Goal: Task Accomplishment & Management: Use online tool/utility

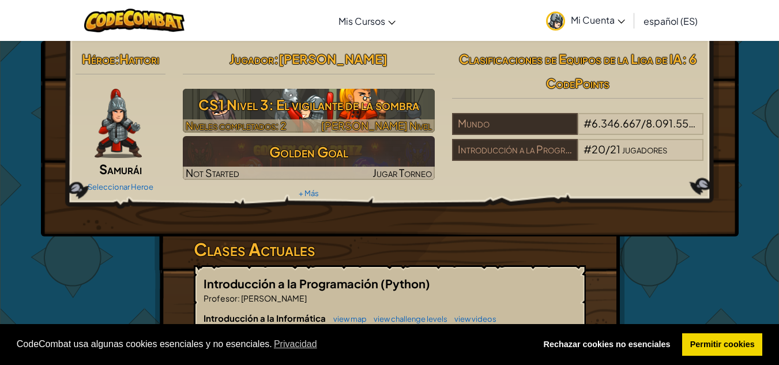
click at [345, 106] on h3 "CS1 Nivel 3: El vigilante de la sombra" at bounding box center [309, 105] width 252 height 26
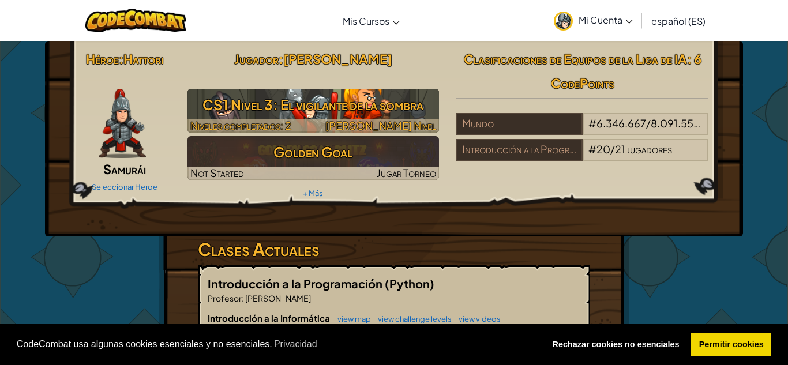
select select "es-ES"
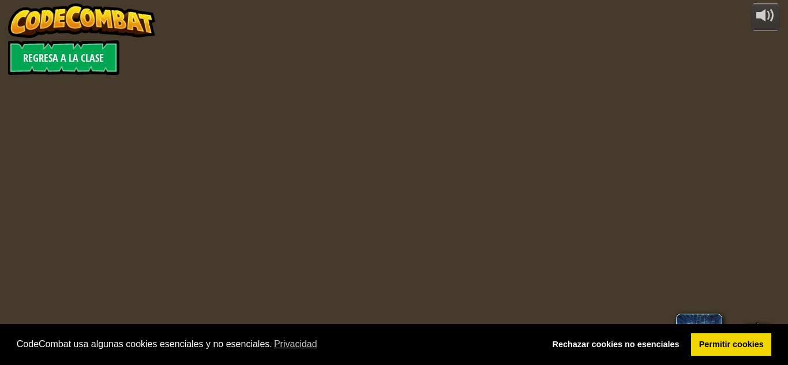
select select "es-ES"
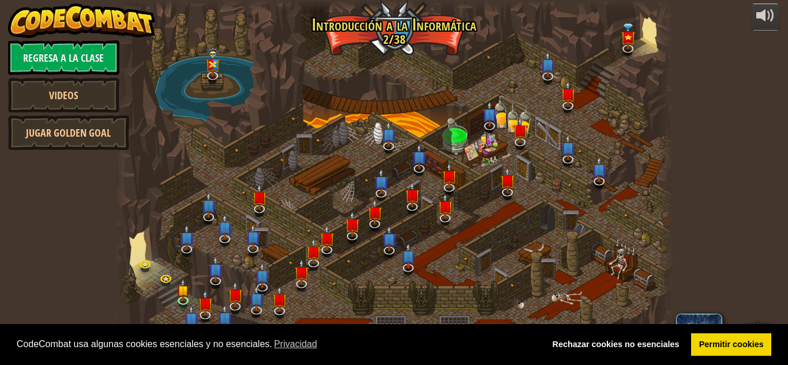
select select "es-ES"
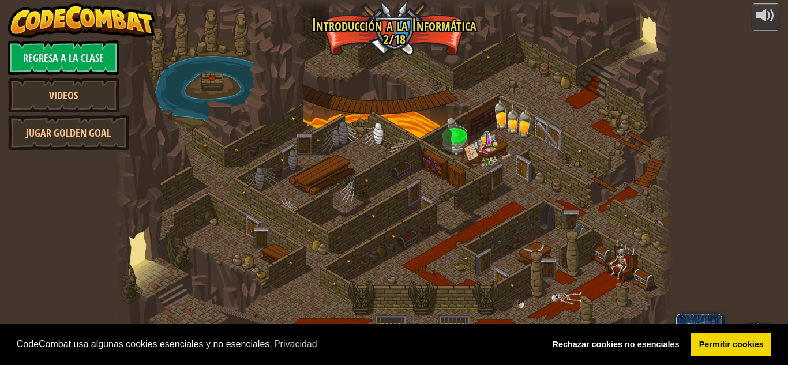
select select "es-ES"
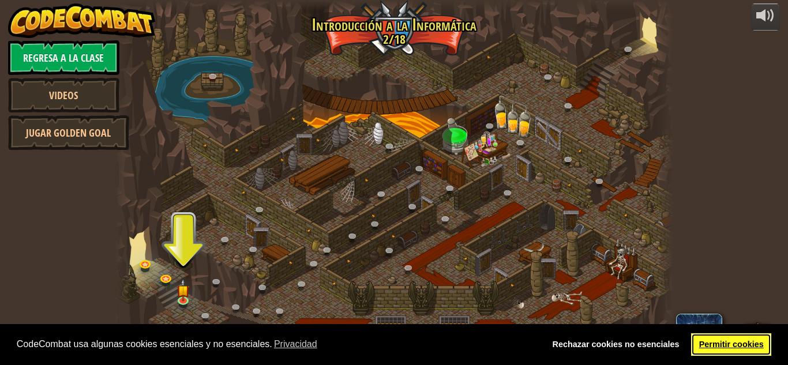
click at [731, 343] on link "Permitir cookies" at bounding box center [731, 344] width 80 height 23
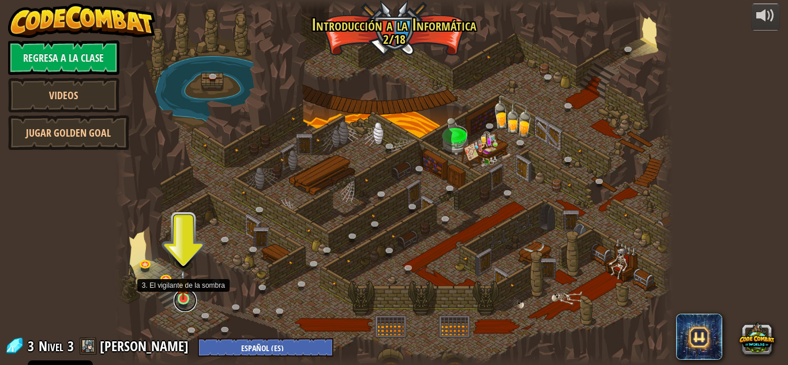
drag, startPoint x: 185, startPoint y: 301, endPoint x: 177, endPoint y: 284, distance: 18.3
click at [183, 300] on link at bounding box center [185, 300] width 23 height 23
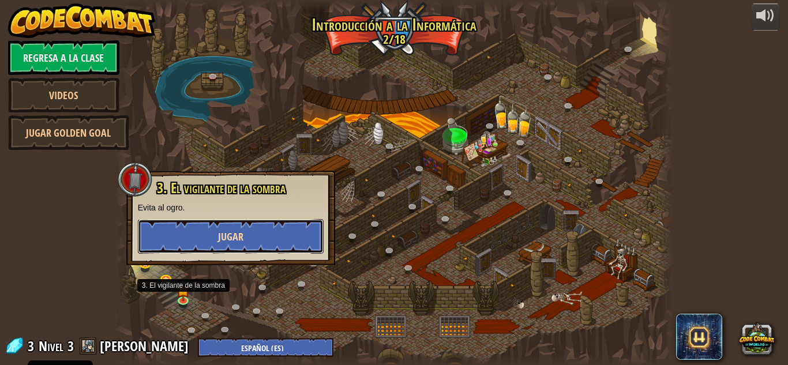
click at [271, 243] on button "Jugar" at bounding box center [231, 236] width 186 height 35
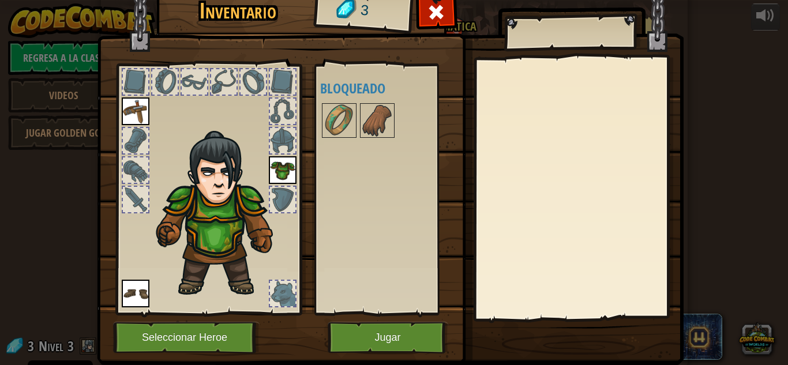
drag, startPoint x: 366, startPoint y: 134, endPoint x: 359, endPoint y: 165, distance: 31.9
click at [359, 165] on div "Disponible Equipar [GEOGRAPHIC_DATA] Equipar (doble-clic para equipar) Bloqueado" at bounding box center [392, 189] width 145 height 241
click at [380, 336] on button "Jugar" at bounding box center [388, 338] width 121 height 32
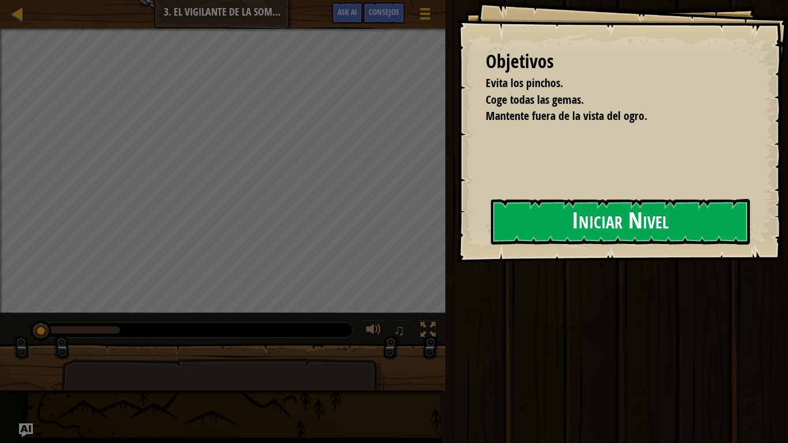
click at [627, 223] on button "Iniciar Nivel" at bounding box center [620, 222] width 259 height 46
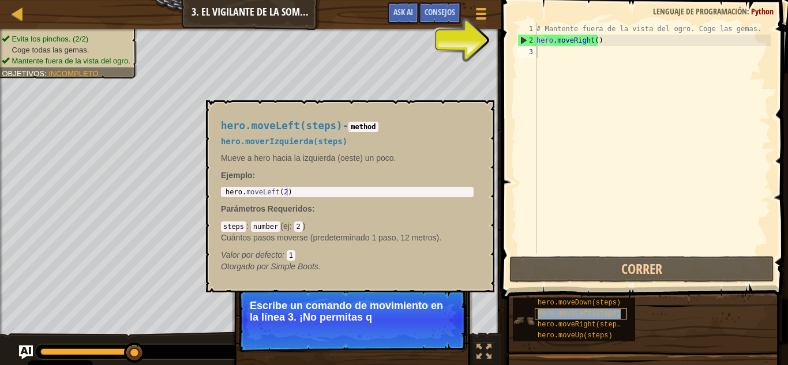
click at [584, 314] on span "hero.moveLeft(steps)" at bounding box center [579, 314] width 83 height 8
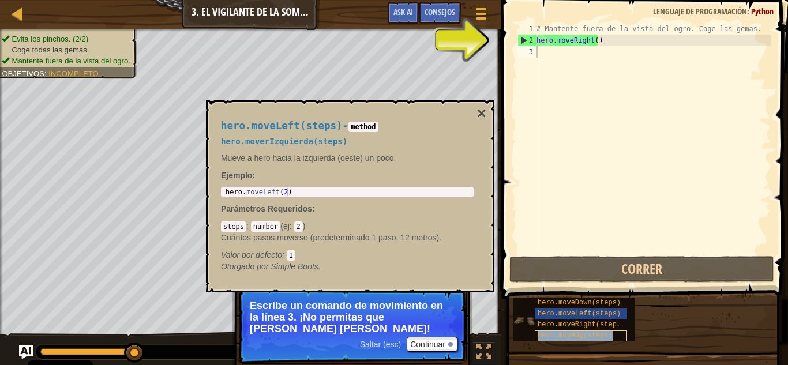
click at [589, 337] on span "hero.moveUp(steps)" at bounding box center [575, 336] width 75 height 8
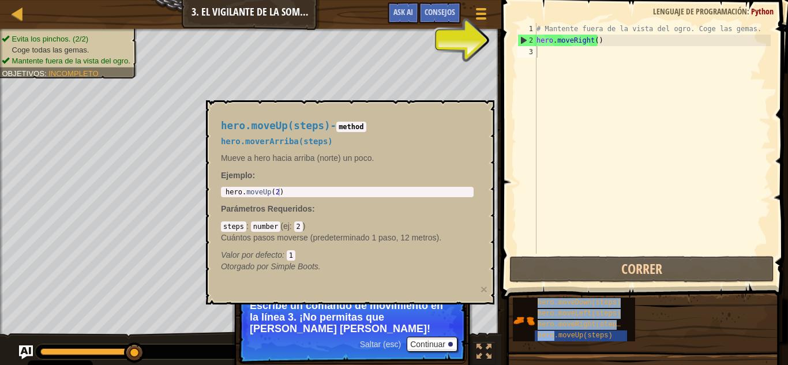
drag, startPoint x: 589, startPoint y: 337, endPoint x: 577, endPoint y: 73, distance: 264.5
click at [577, 73] on div "Consejos Videos 1 2 3 # Mantente fuera de la vista del ogro. Coge las gemas. he…" at bounding box center [643, 179] width 290 height 359
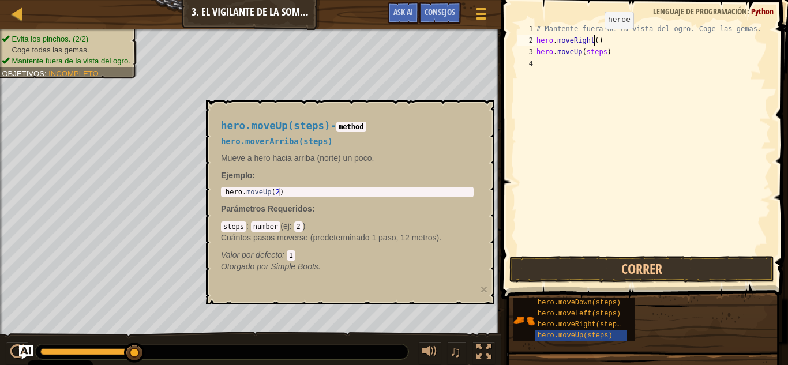
click at [595, 40] on div "# Mantente fuera de la vista del ogro. Coge las gemas. hero . moveRight ( ) her…" at bounding box center [652, 150] width 237 height 254
drag, startPoint x: 601, startPoint y: 52, endPoint x: 583, endPoint y: 55, distance: 18.1
click at [583, 55] on div "# Mantente fuera de la vista del ogro. Coge las gemas. hero . moveRight ( 1 ) h…" at bounding box center [652, 150] width 237 height 254
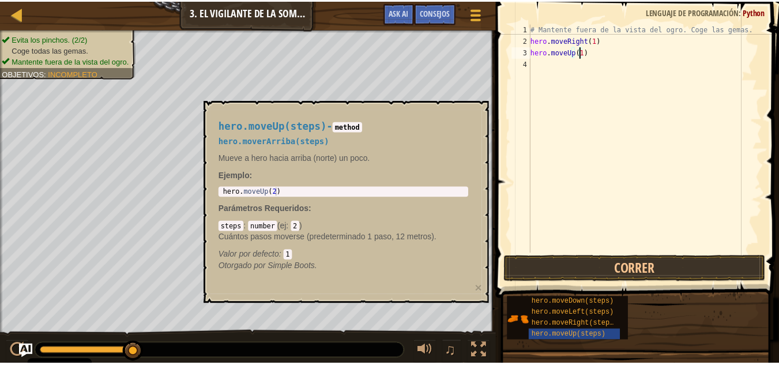
scroll to position [5, 3]
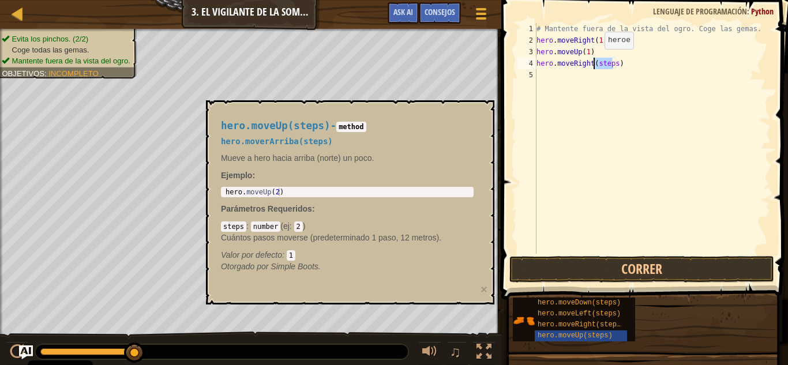
drag, startPoint x: 611, startPoint y: 61, endPoint x: 595, endPoint y: 61, distance: 16.2
click at [595, 61] on div "# Mantente fuera de la vista del ogro. Coge las gemas. hero . moveRight ( 1 ) h…" at bounding box center [652, 150] width 237 height 254
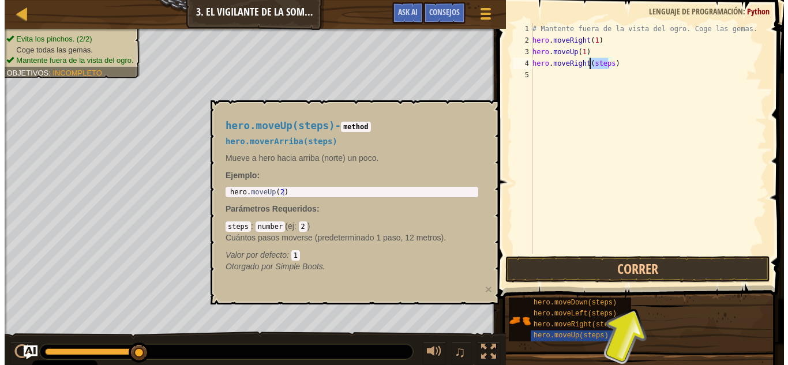
scroll to position [5, 5]
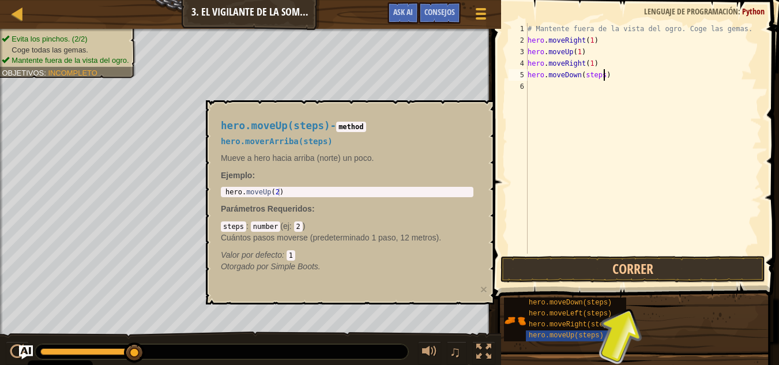
click at [603, 74] on div "# Mantente fuera de la vista del ogro. Coge las gemas. hero . moveRight ( 1 ) h…" at bounding box center [644, 150] width 237 height 254
click at [592, 76] on div "# Mantente fuera de la vista del ogro. Coge las gemas. hero . moveRight ( 1 ) h…" at bounding box center [644, 150] width 237 height 254
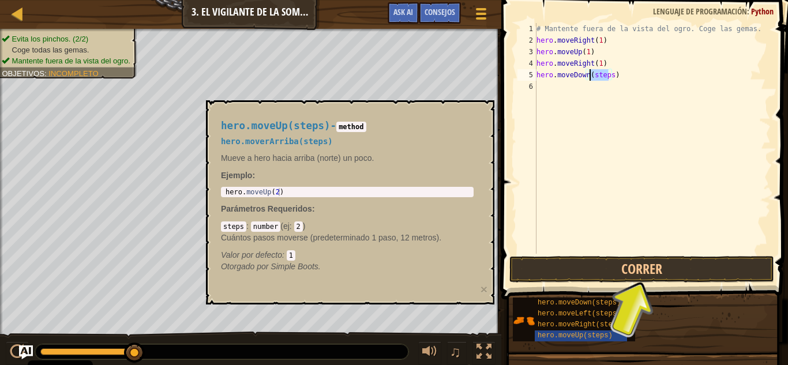
click at [592, 76] on div "# Mantente fuera de la vista del ogro. Coge las gemas. hero . moveRight ( 1 ) h…" at bounding box center [652, 150] width 237 height 254
click at [486, 287] on button "×" at bounding box center [484, 289] width 7 height 12
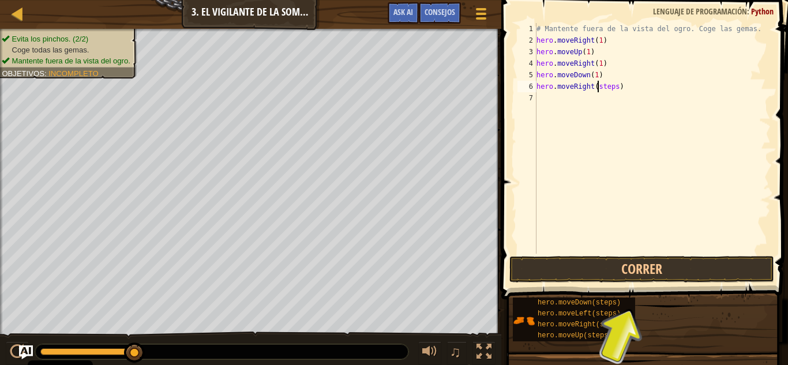
click at [598, 88] on div "# Mantente fuera de la vista del ogro. Coge las gemas. hero . moveRight ( 1 ) h…" at bounding box center [652, 150] width 237 height 254
type textarea "hero.moveRight(1)"
click at [662, 265] on button "Correr" at bounding box center [641, 269] width 265 height 27
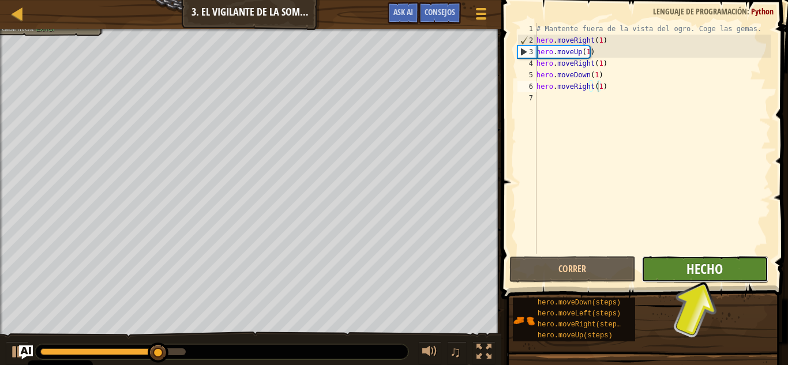
click at [685, 265] on button "Hecho" at bounding box center [704, 269] width 126 height 27
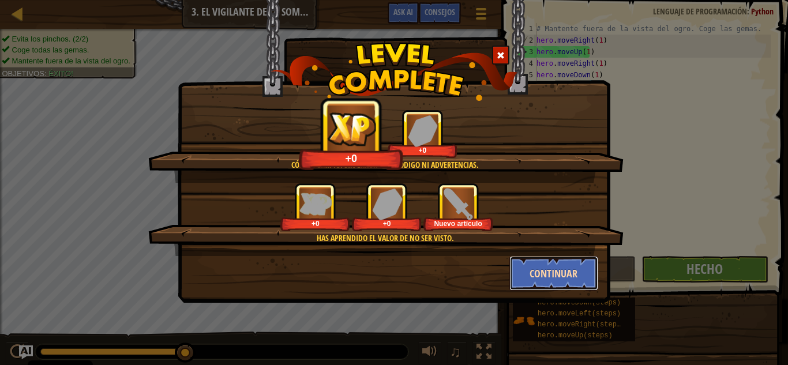
click at [556, 272] on button "Continuar" at bounding box center [553, 273] width 89 height 35
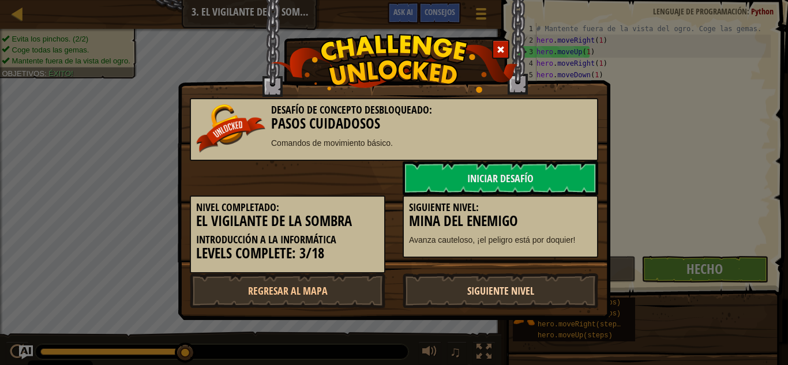
click at [490, 282] on link "Siguiente nivel" at bounding box center [501, 290] width 196 height 35
click at [474, 290] on link "Siguiente nivel" at bounding box center [501, 290] width 196 height 35
click at [465, 291] on link "Siguiente nivel" at bounding box center [501, 290] width 196 height 35
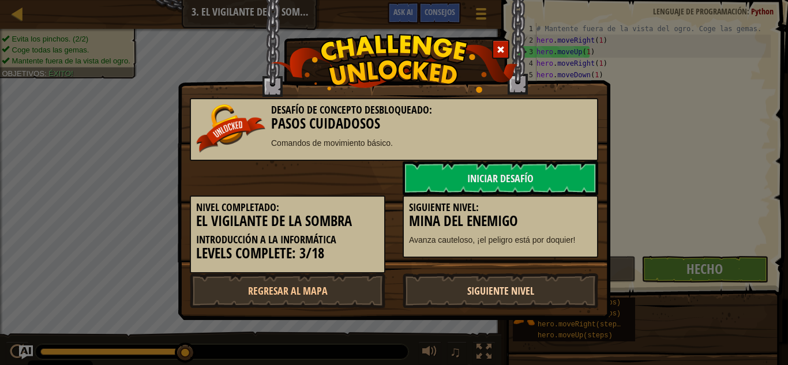
click at [465, 291] on link "Siguiente nivel" at bounding box center [501, 290] width 196 height 35
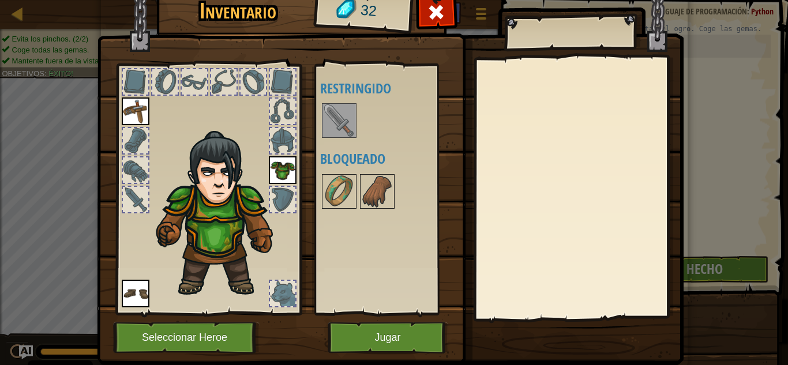
click at [333, 115] on img at bounding box center [339, 120] width 32 height 32
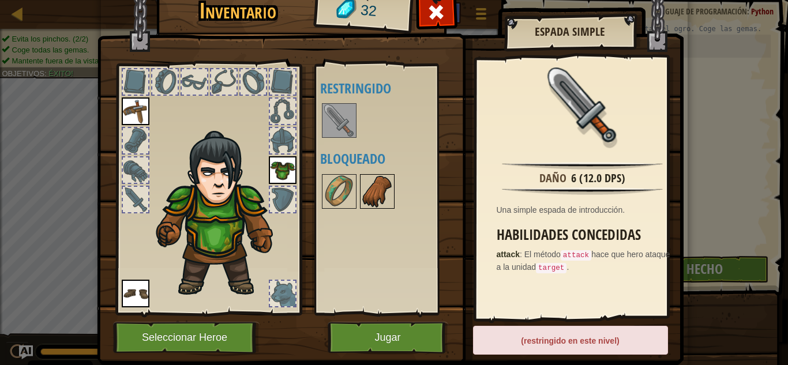
click at [367, 182] on img at bounding box center [377, 191] width 32 height 32
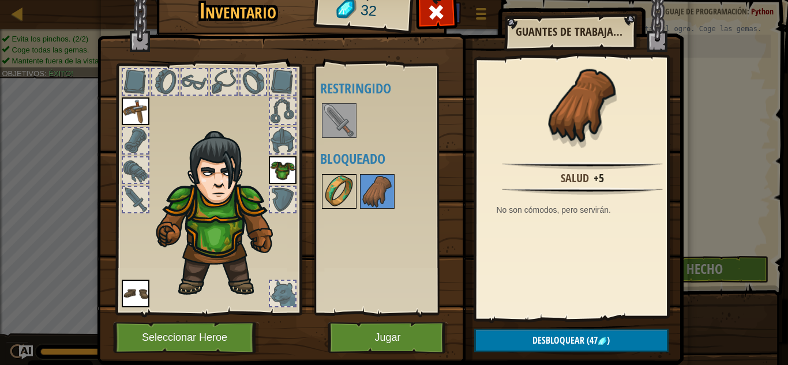
click at [336, 190] on img at bounding box center [339, 191] width 32 height 32
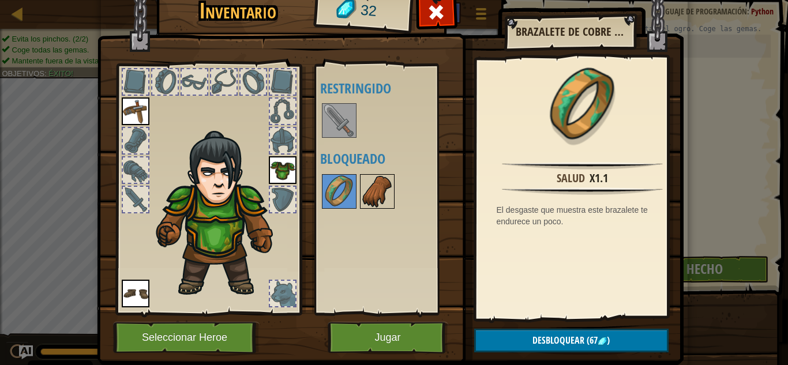
click at [377, 197] on img at bounding box center [377, 191] width 32 height 32
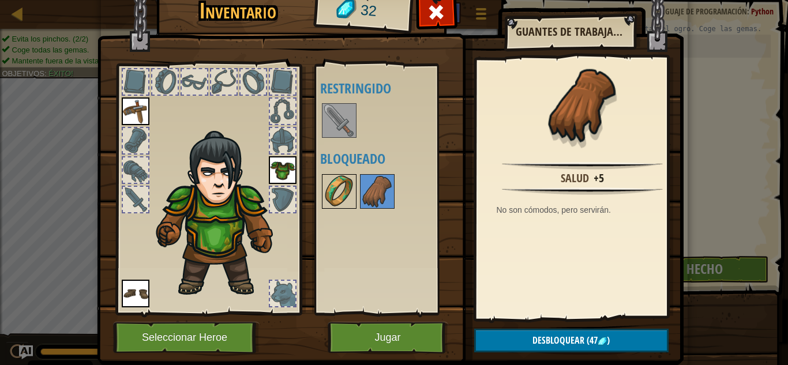
click at [323, 199] on img at bounding box center [339, 191] width 32 height 32
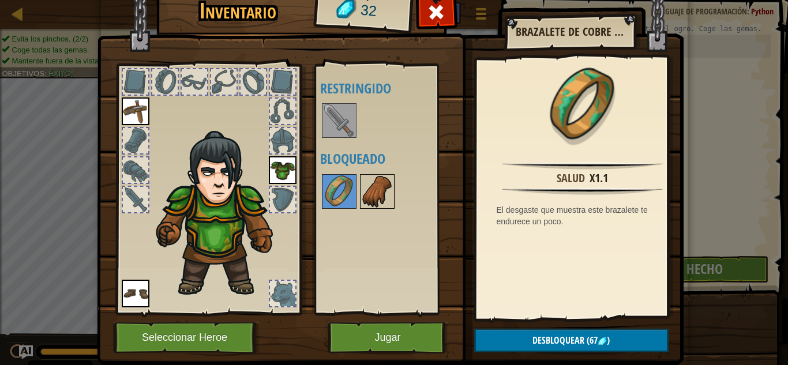
click at [365, 183] on img at bounding box center [377, 191] width 32 height 32
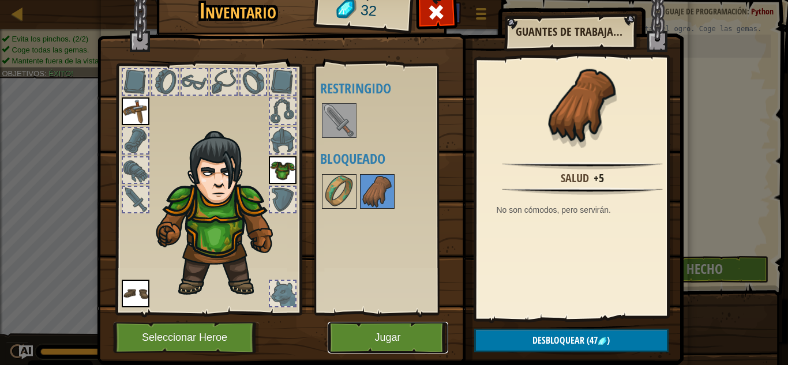
click at [373, 324] on button "Jugar" at bounding box center [388, 338] width 121 height 32
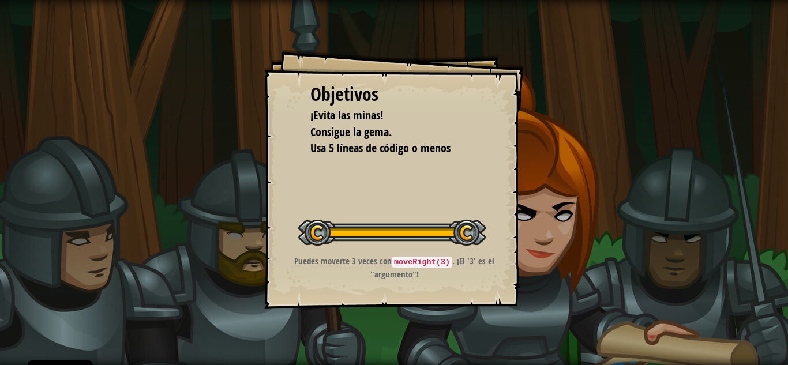
click at [422, 187] on div "Objetivos ¡Evita las minas! Consigue la gema. Usa 5 líneas de código o menos In…" at bounding box center [394, 180] width 260 height 260
click at [425, 188] on div "Objetivos ¡Evita las minas! Consigue la gema. Usa 5 líneas de código o menos In…" at bounding box center [394, 180] width 260 height 260
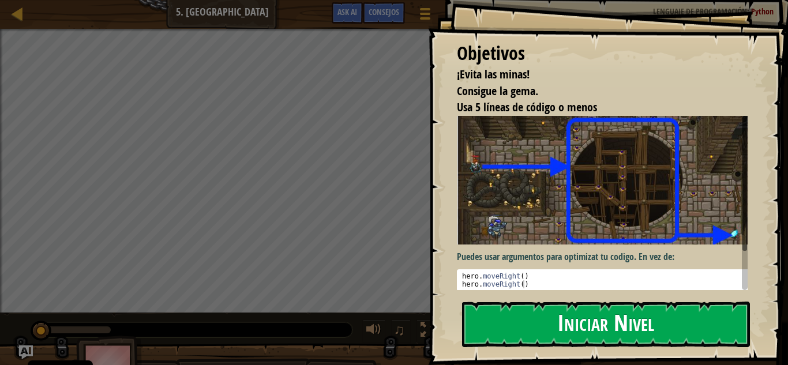
click at [666, 328] on button "Iniciar Nivel" at bounding box center [606, 325] width 288 height 46
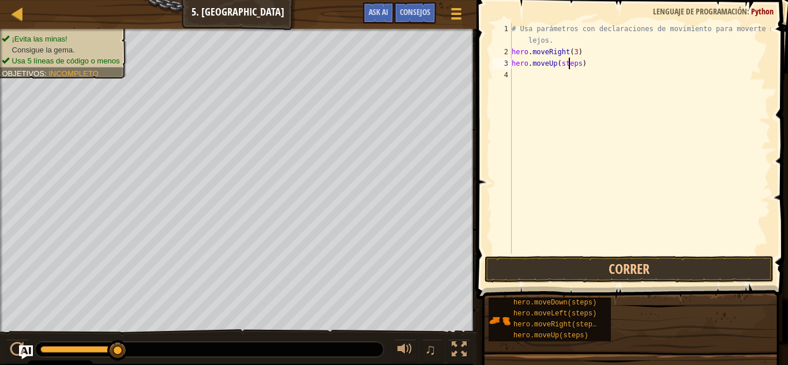
click at [569, 64] on div "# Usa parámetros con declaraciones de movimiento para moverte más lejos. hero .…" at bounding box center [639, 155] width 261 height 265
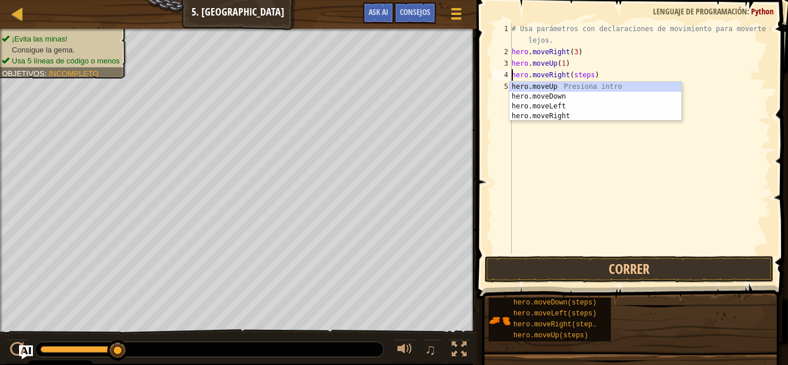
click at [576, 76] on div "# Usa parámetros con declaraciones de movimiento para moverte más lejos. hero .…" at bounding box center [639, 155] width 261 height 265
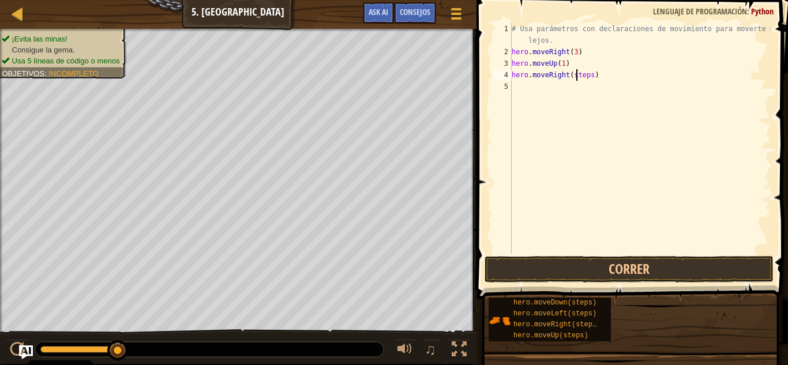
click at [576, 76] on div "# Usa parámetros con declaraciones de movimiento para moverte más lejos. hero .…" at bounding box center [639, 155] width 261 height 265
type textarea "hero.moveDown(steps)"
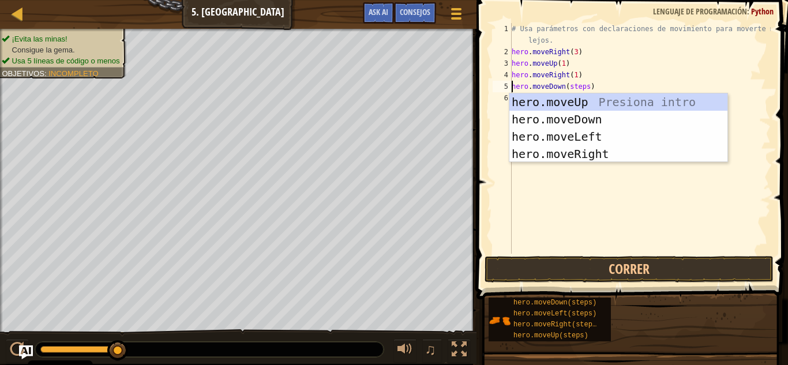
click at [576, 89] on div "# Usa parámetros con declaraciones de movimiento para moverte más lejos. hero .…" at bounding box center [639, 155] width 261 height 265
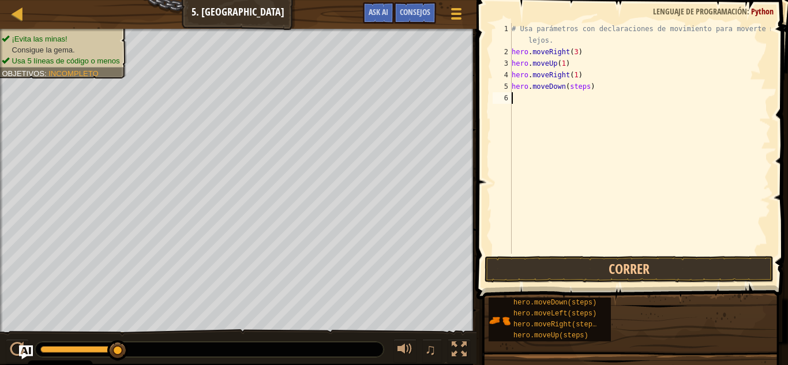
click at [576, 93] on div "# Usa parámetros con declaraciones de movimiento para moverte más lejos. hero .…" at bounding box center [639, 155] width 261 height 265
click at [573, 91] on div "# Usa parámetros con declaraciones de movimiento para moverte más lejos. hero .…" at bounding box center [639, 155] width 261 height 265
click at [572, 90] on div "# Usa parámetros con declaraciones de movimiento para moverte más lejos. hero .…" at bounding box center [639, 155] width 261 height 265
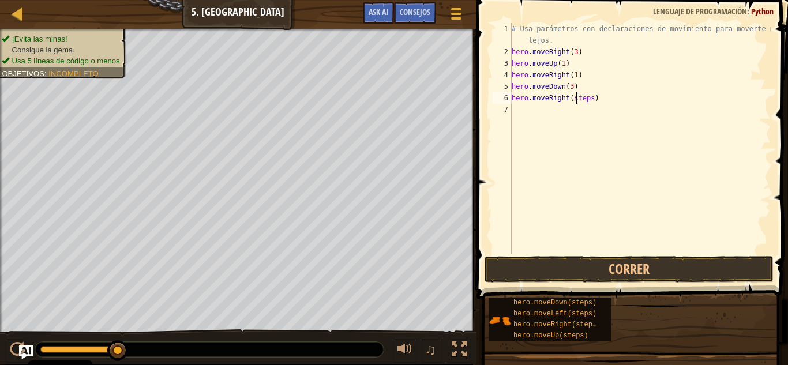
click at [577, 98] on div "# Usa parámetros con declaraciones de movimiento para moverte más lejos. hero .…" at bounding box center [639, 155] width 261 height 265
type textarea "hero.moveRight(2)"
click at [572, 264] on button "Correr" at bounding box center [629, 269] width 289 height 27
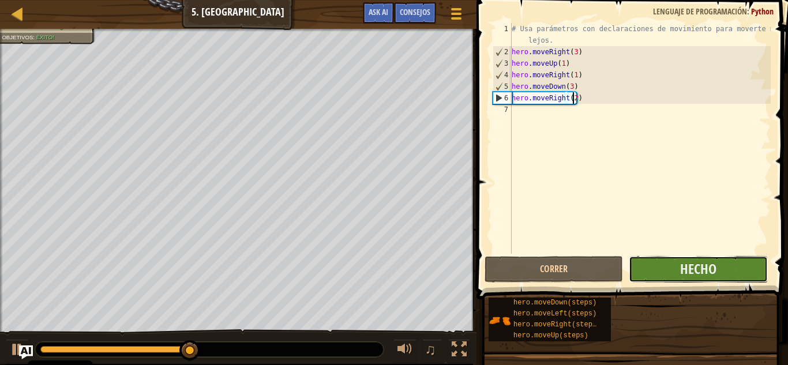
click at [702, 258] on button "Hecho" at bounding box center [698, 269] width 138 height 27
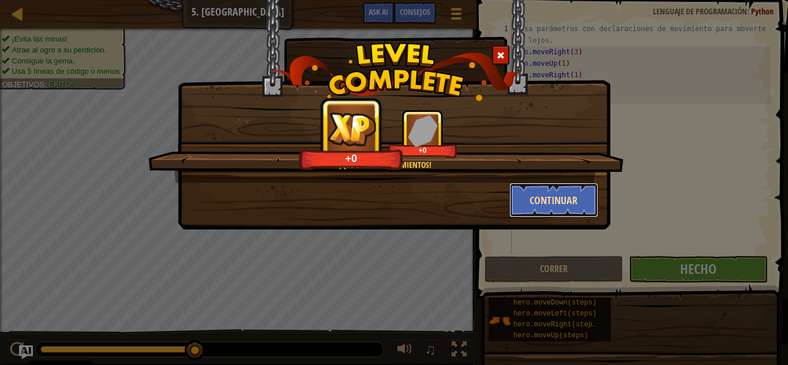
click at [562, 207] on button "Continuar" at bounding box center [553, 200] width 89 height 35
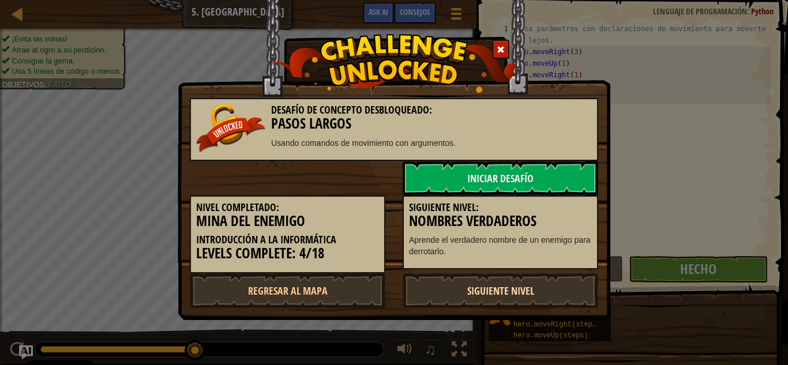
click at [524, 295] on link "Siguiente nivel" at bounding box center [501, 290] width 196 height 35
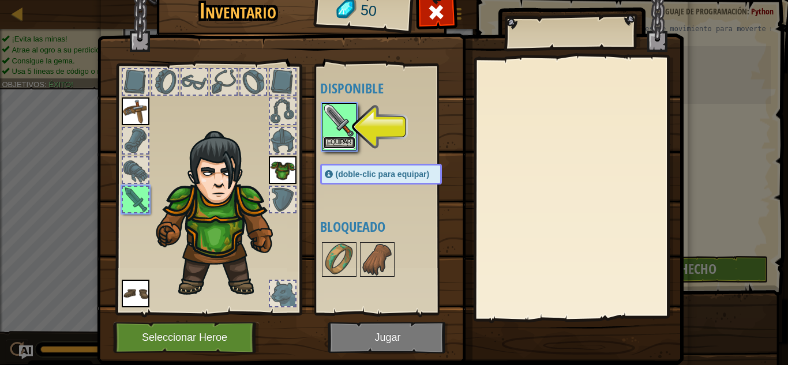
click at [342, 144] on button "Equipar" at bounding box center [339, 143] width 32 height 12
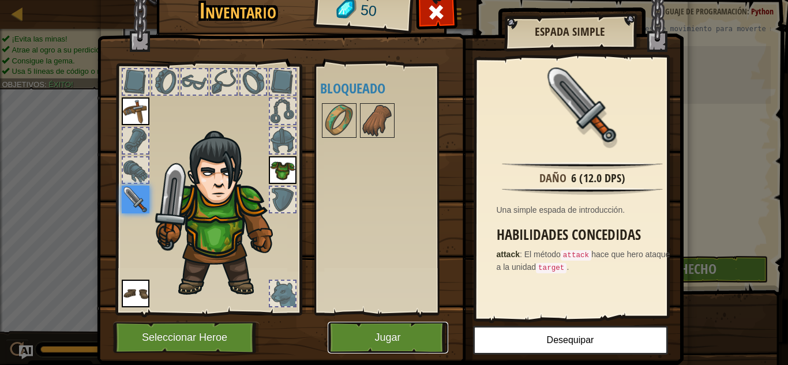
click at [378, 336] on button "Jugar" at bounding box center [388, 338] width 121 height 32
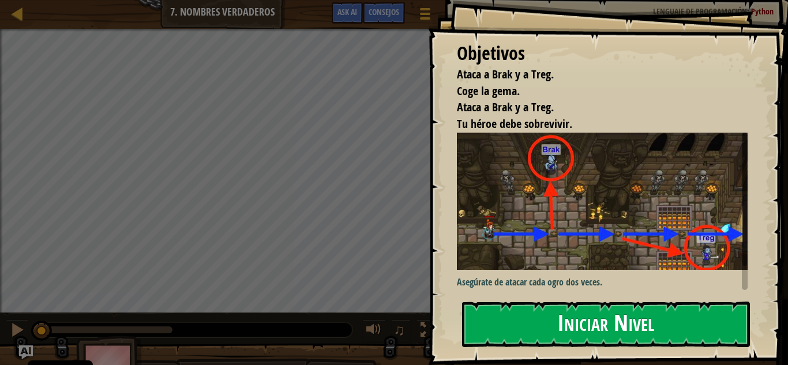
click at [541, 333] on button "Iniciar Nivel" at bounding box center [606, 325] width 288 height 46
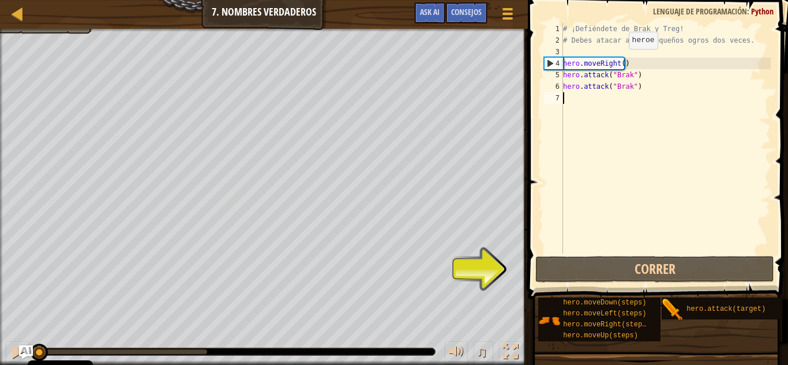
click at [619, 61] on div "# ¡Defiéndete de Brak y Treg! # Debes atacar a los pequeños ogros dos veces. he…" at bounding box center [666, 150] width 210 height 254
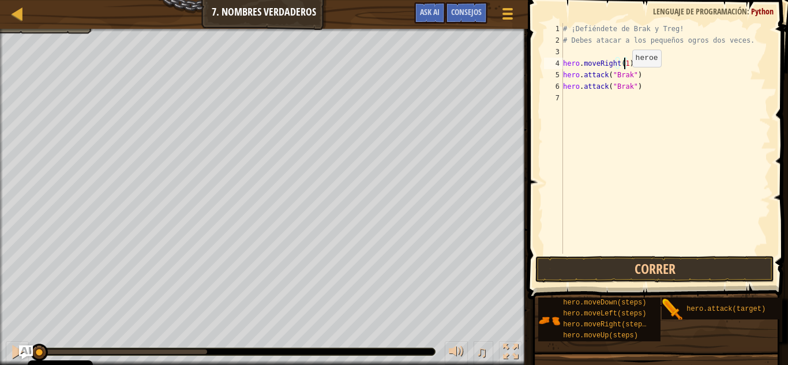
click at [622, 78] on div "# ¡Defiéndete de Brak y Treg! # Debes atacar a los pequeños ogros dos veces. he…" at bounding box center [666, 150] width 210 height 254
type textarea "hero.attack("Brak")"
click at [622, 78] on div "# ¡Defiéndete de Brak y Treg! # Debes atacar a los pequeños ogros dos veces. he…" at bounding box center [666, 150] width 210 height 254
click at [625, 82] on div "# ¡Defiéndete de Brak y Treg! # Debes atacar a los pequeños ogros dos veces. he…" at bounding box center [666, 150] width 210 height 254
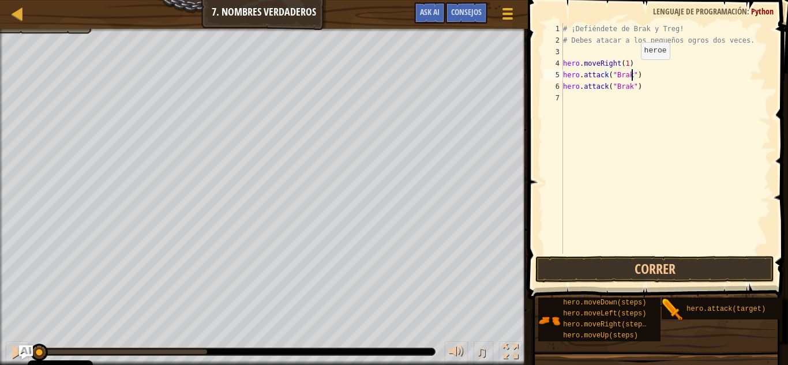
click at [631, 71] on div "# ¡Defiéndete de Brak y Treg! # Debes atacar a los pequeños ogros dos veces. he…" at bounding box center [666, 150] width 210 height 254
drag, startPoint x: 631, startPoint y: 71, endPoint x: 608, endPoint y: 76, distance: 23.5
click at [608, 76] on div "# ¡Defiéndete de Brak y Treg! # Debes atacar a los pequeños ogros dos veces. he…" at bounding box center [666, 150] width 210 height 254
click at [674, 94] on div "# ¡Defiéndete de Brak y Treg! # Debes atacar a los pequeños ogros dos veces. he…" at bounding box center [666, 150] width 210 height 254
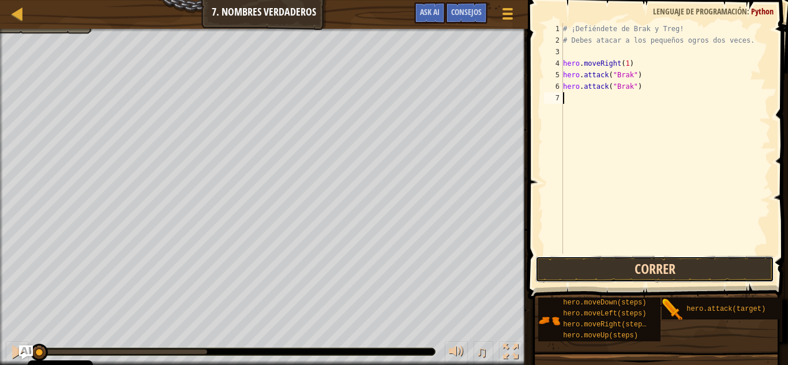
drag, startPoint x: 637, startPoint y: 269, endPoint x: 640, endPoint y: 257, distance: 11.8
click at [639, 264] on button "Correr" at bounding box center [654, 269] width 239 height 27
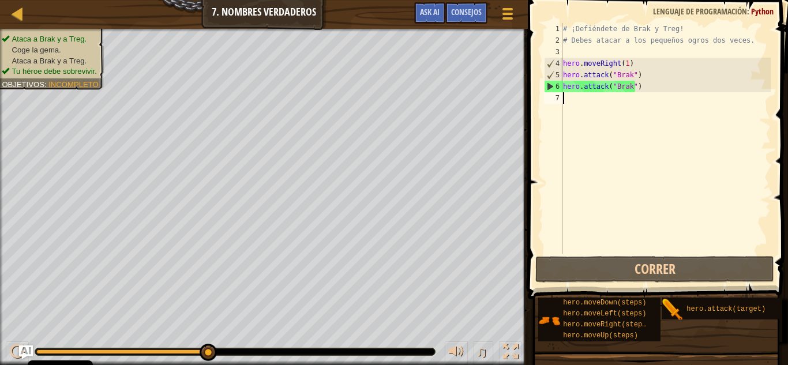
click at [347, 327] on div "Ataca a Brak y a Treg. Coge la gema. Ataca a Brak y a Treg. Tu héroe debe sobre…" at bounding box center [394, 197] width 788 height 336
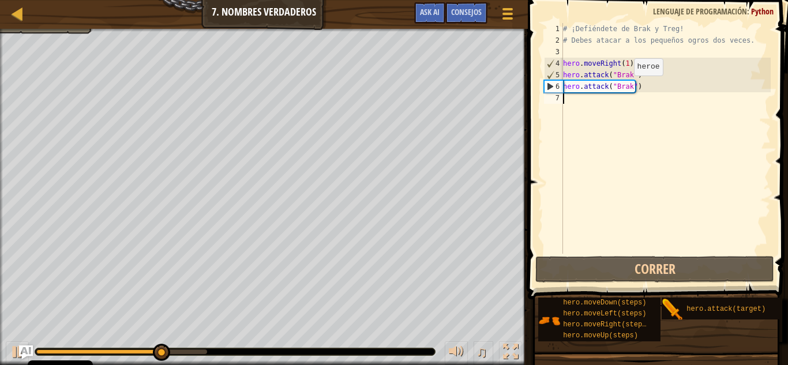
click at [625, 88] on div "# ¡Defiéndete de Brak y Treg! # Debes atacar a los pequeños ogros dos veces. he…" at bounding box center [666, 150] width 210 height 254
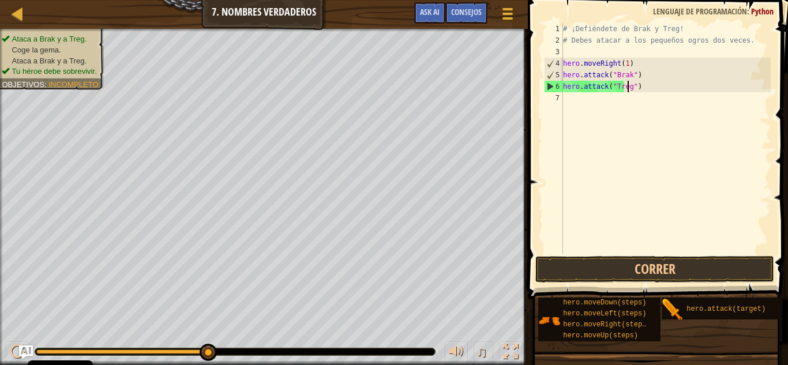
scroll to position [5, 5]
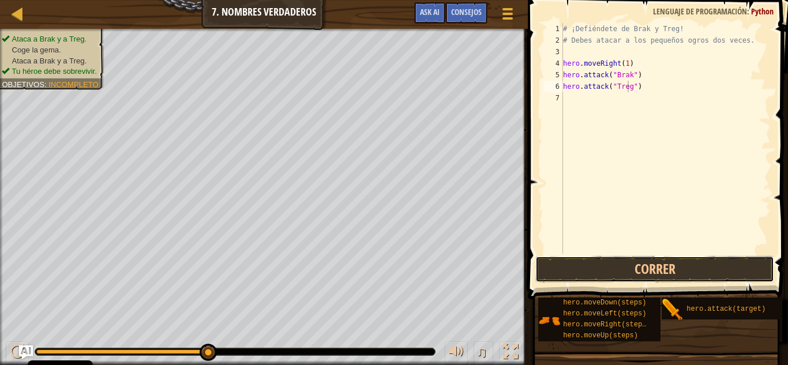
drag, startPoint x: 608, startPoint y: 256, endPoint x: 602, endPoint y: 256, distance: 6.4
click at [607, 256] on button "Correr" at bounding box center [654, 269] width 239 height 27
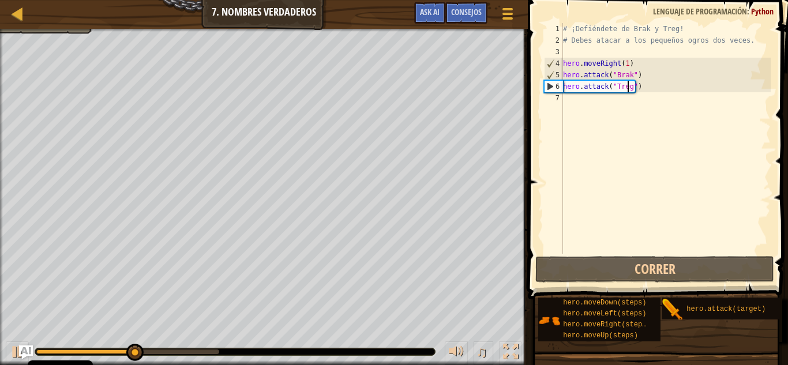
click at [659, 77] on div "# ¡Defiéndete de Brak y Treg! # Debes atacar a los pequeños ogros dos veces. he…" at bounding box center [666, 150] width 210 height 254
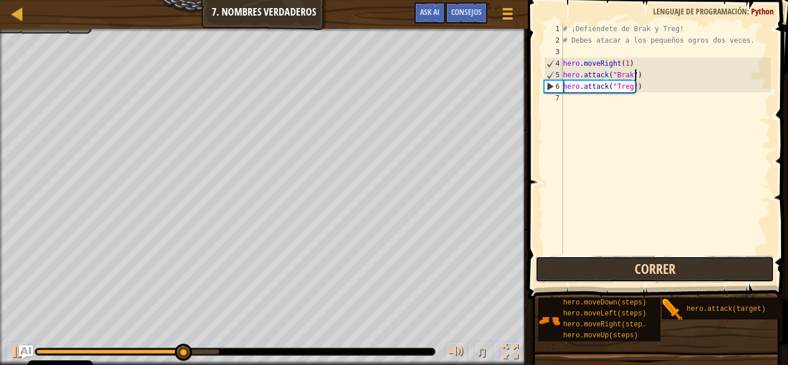
click at [681, 269] on button "Correr" at bounding box center [654, 269] width 239 height 27
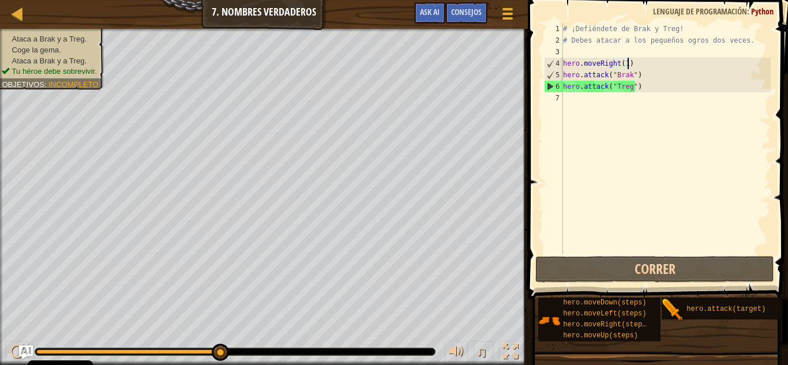
click at [629, 61] on div "# ¡Defiéndete de Brak y Treg! # Debes atacar a los pequeños ogros dos veces. he…" at bounding box center [666, 150] width 210 height 254
click at [621, 91] on div "# ¡Defiéndete de Brak y Treg! # Debes atacar a los pequeños ogros dos veces. he…" at bounding box center [666, 150] width 210 height 254
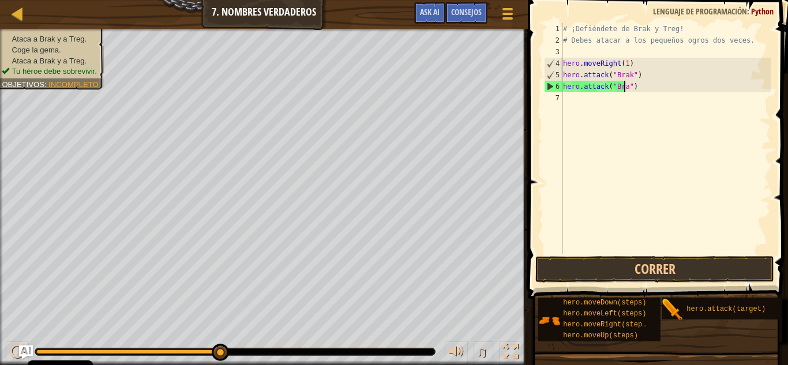
scroll to position [5, 5]
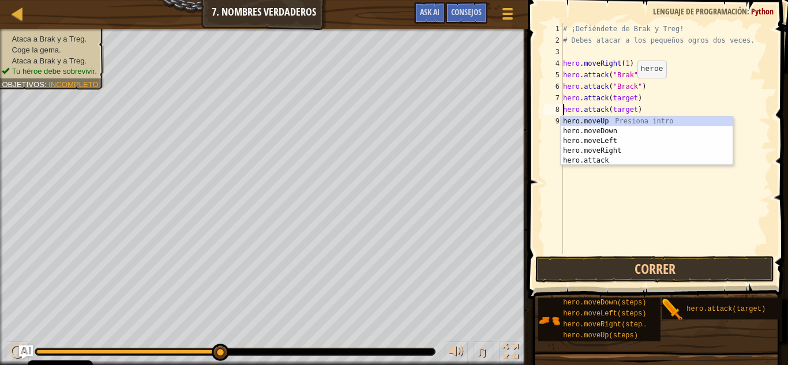
click at [628, 89] on div "# ¡Defiéndete de Brak y Treg! # Debes atacar a los pequeños ogros dos veces. he…" at bounding box center [666, 150] width 210 height 254
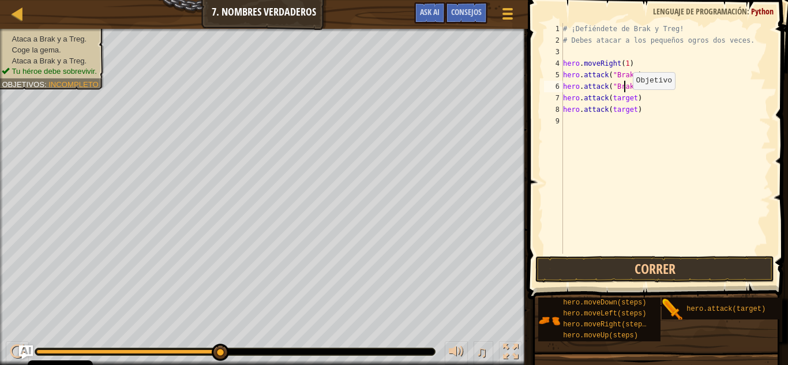
click at [620, 101] on div "# ¡Defiéndete de Brak y Treg! # Debes atacar a los pequeños ogros dos veces. he…" at bounding box center [666, 150] width 210 height 254
type textarea "hero.attack(Treg)"
click at [618, 115] on div "# ¡Defiéndete de Brak y Treg! # Debes atacar a los pequeños ogros dos veces. he…" at bounding box center [666, 150] width 210 height 254
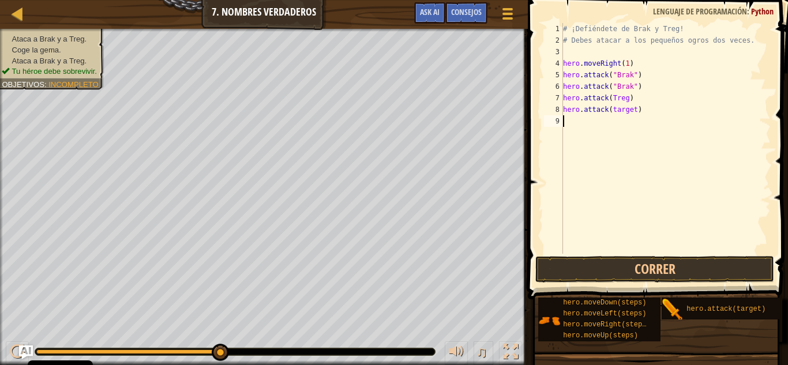
scroll to position [5, 0]
click at [621, 115] on div "# ¡Defiéndete de Brak y Treg! # Debes atacar a los pequeños ogros dos veces. he…" at bounding box center [666, 150] width 210 height 254
click at [624, 115] on div "# ¡Defiéndete de Brak y Treg! # Debes atacar a los pequeños ogros dos veces. he…" at bounding box center [666, 150] width 210 height 254
type textarea "hero.attack(Treg)"
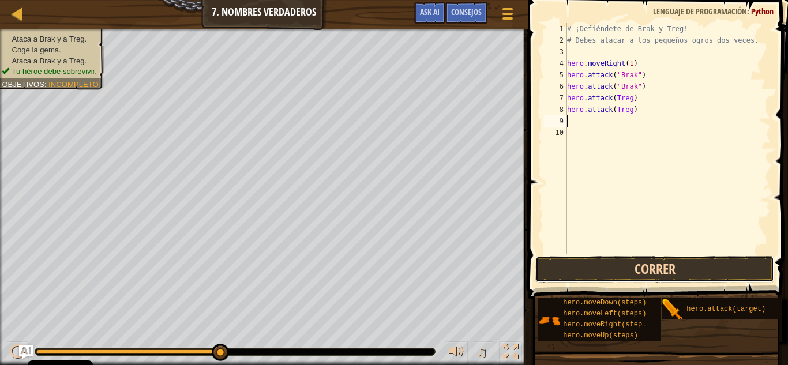
click at [658, 277] on button "Correr" at bounding box center [654, 269] width 239 height 27
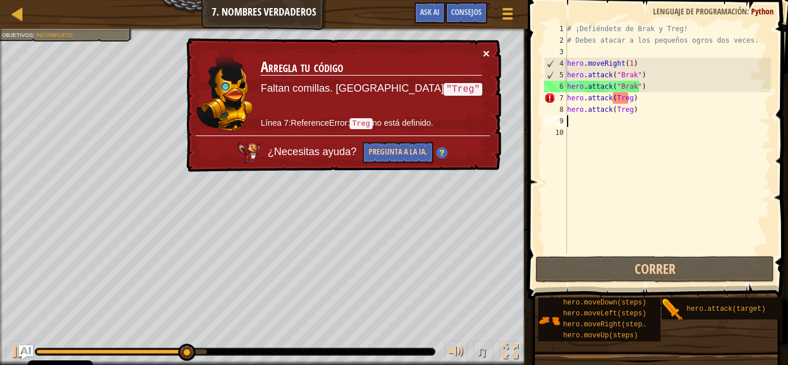
click at [486, 49] on button "×" at bounding box center [486, 53] width 7 height 12
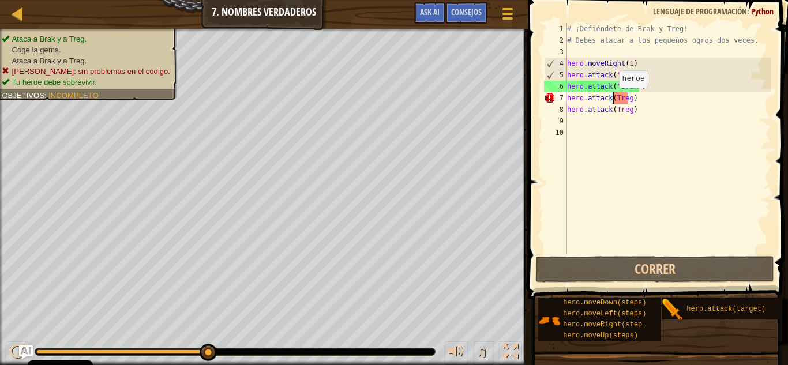
click at [613, 99] on div "# ¡Defiéndete de Brak y Treg! # Debes atacar a los pequeños ogros dos veces. he…" at bounding box center [668, 150] width 206 height 254
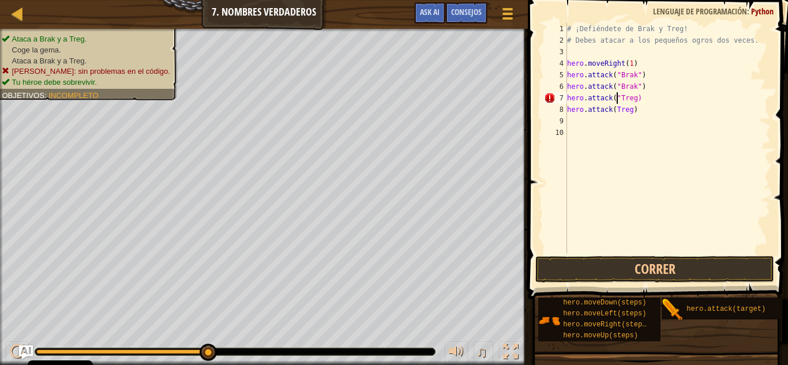
click at [632, 97] on div "# ¡Defiéndete de Brak y Treg! # Debes atacar a los pequeños ogros dos veces. he…" at bounding box center [668, 150] width 206 height 254
click at [627, 108] on div "# ¡Defiéndete de Brak y Treg! # Debes atacar a los pequeños ogros dos veces. he…" at bounding box center [668, 150] width 206 height 254
click at [611, 108] on div "# ¡Defiéndete de Brak y Treg! # Debes atacar a los pequeños ogros dos veces. he…" at bounding box center [668, 150] width 206 height 254
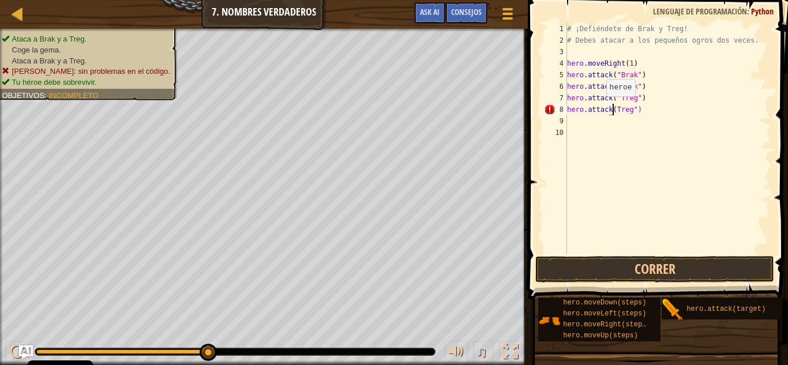
type textarea "hero.attack("Treg")"
click at [603, 123] on div "# ¡Defiéndete de Brak y Treg! # Debes atacar a los pequeños ogros dos veces. he…" at bounding box center [668, 150] width 206 height 254
click at [639, 119] on div "# ¡Defiéndete de Brak y Treg! # Debes atacar a los pequeños ogros dos veces. he…" at bounding box center [668, 138] width 206 height 231
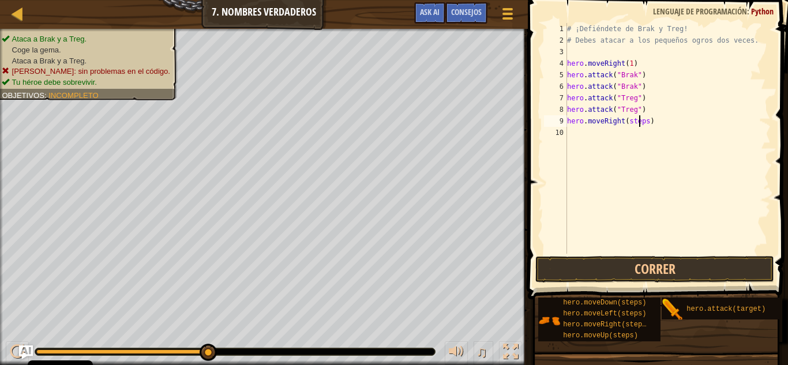
click at [636, 119] on div "# ¡Defiéndete de Brak y Treg! # Debes atacar a los pequeños ogros dos veces. he…" at bounding box center [668, 150] width 206 height 254
click at [641, 256] on span at bounding box center [658, 133] width 269 height 333
click at [636, 267] on button "Correr" at bounding box center [654, 269] width 239 height 27
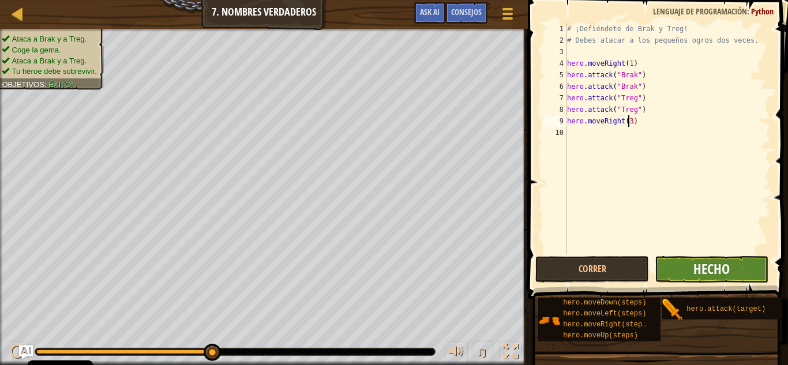
type textarea "hero.moveRight(3)"
click at [721, 264] on span "Hecho" at bounding box center [711, 269] width 36 height 18
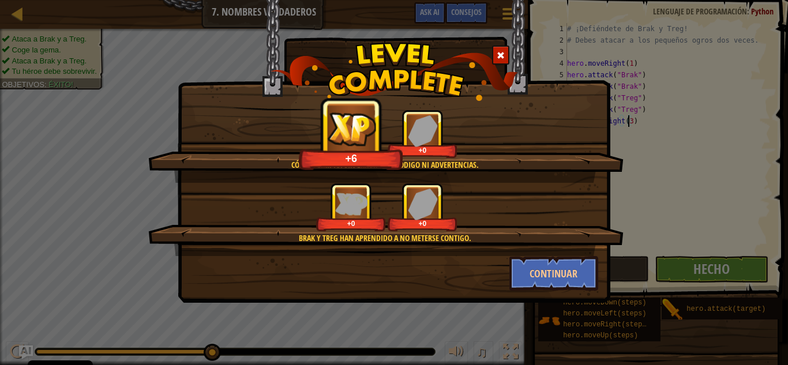
click at [497, 59] on span at bounding box center [501, 55] width 8 height 8
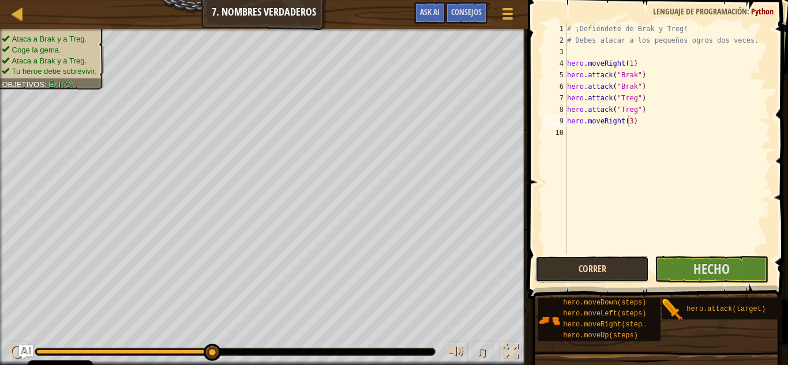
click at [592, 276] on button "Correr" at bounding box center [592, 269] width 114 height 27
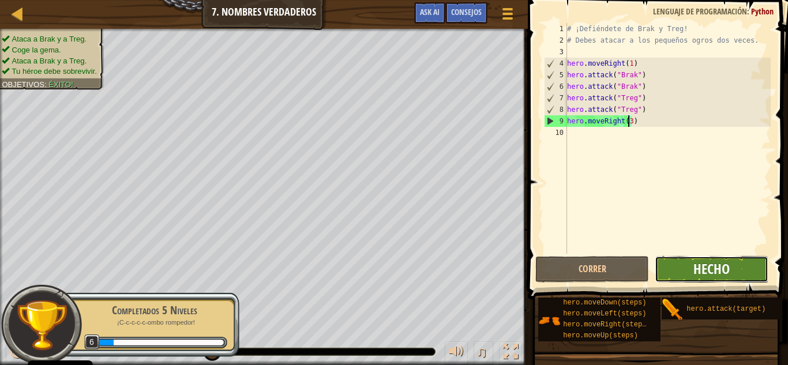
click at [704, 265] on span "Hecho" at bounding box center [711, 269] width 36 height 18
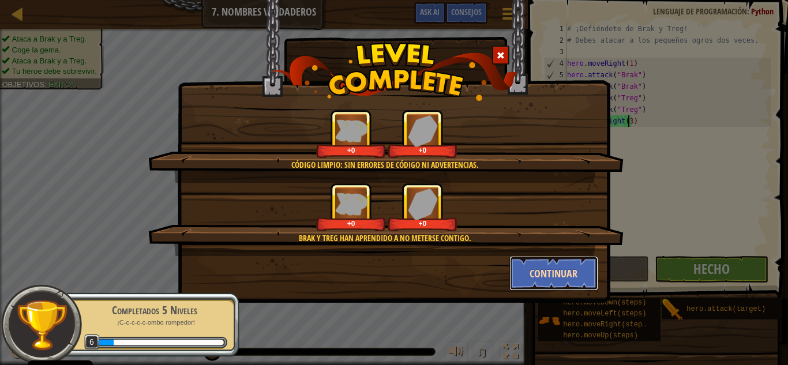
click at [564, 279] on button "Continuar" at bounding box center [553, 273] width 89 height 35
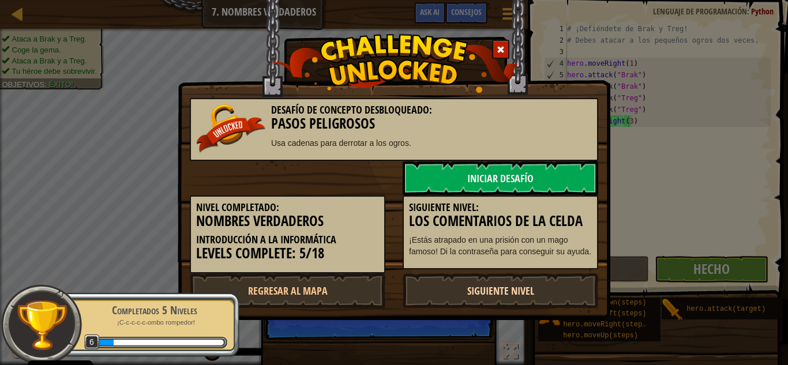
click at [478, 279] on link "Siguiente nivel" at bounding box center [501, 290] width 196 height 35
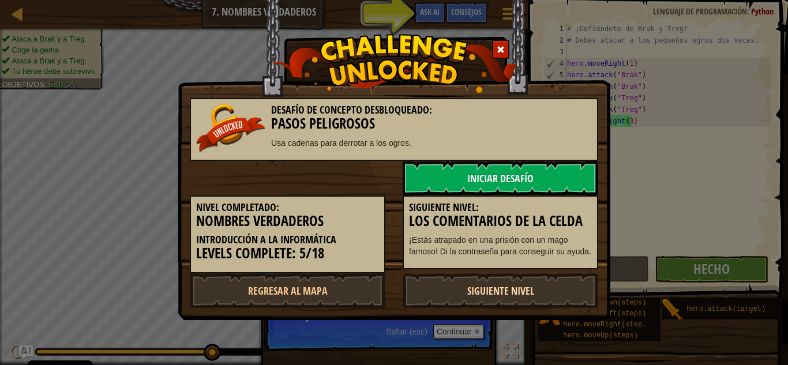
click at [495, 1] on body "Cookie Policy CodeCombat usa algunas cookies esenciales y no esenciales. Privac…" at bounding box center [394, 0] width 788 height 1
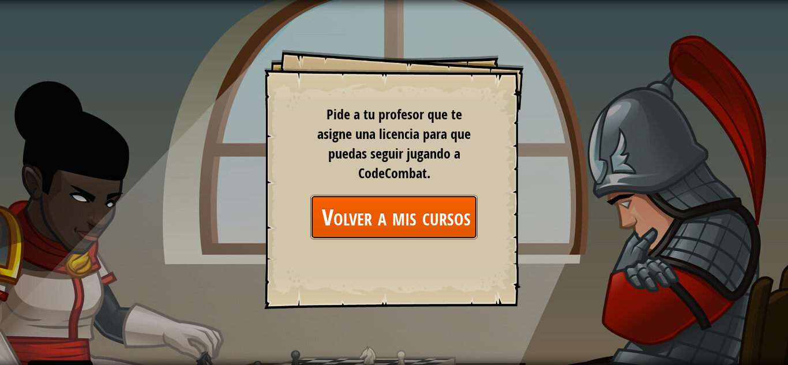
click at [425, 216] on link "Volver a mis cursos" at bounding box center [393, 217] width 167 height 44
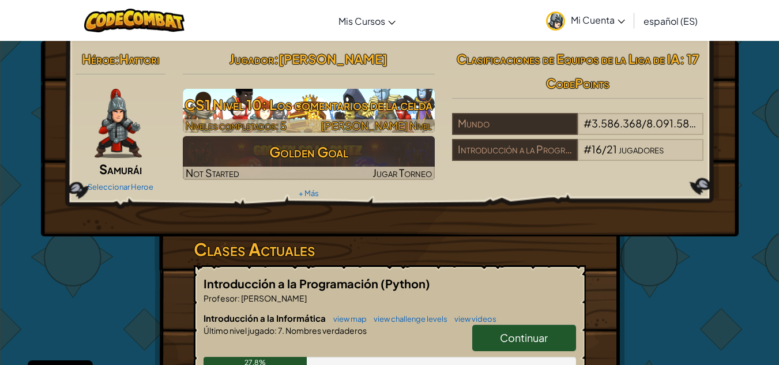
click at [291, 100] on h3 "CS1 Nivel 10: Los comentarios de la celda" at bounding box center [309, 105] width 252 height 26
select select "es-ES"
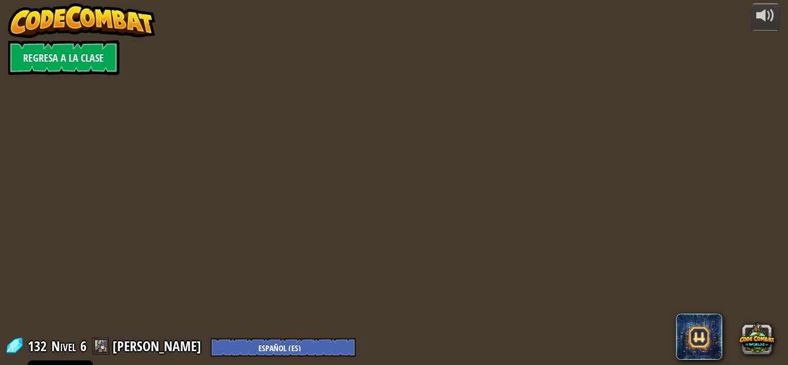
select select "es-ES"
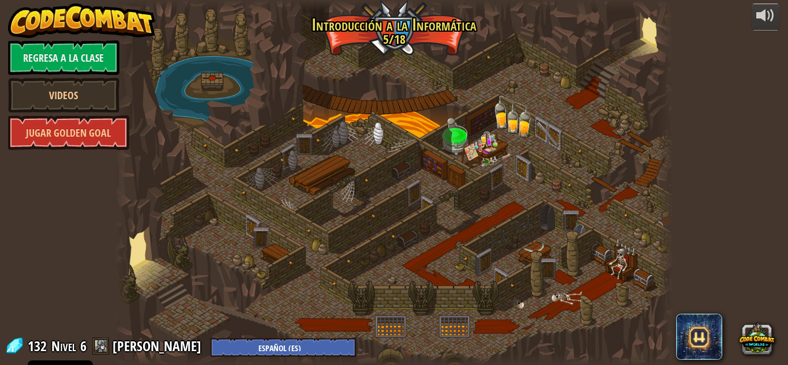
select select "es-ES"
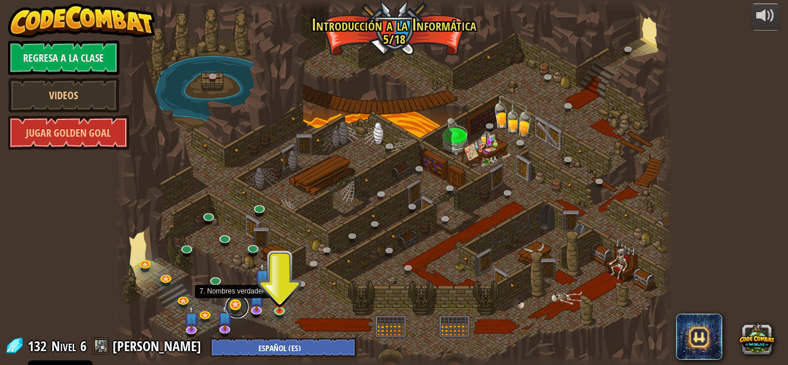
click at [239, 305] on link at bounding box center [237, 306] width 23 height 23
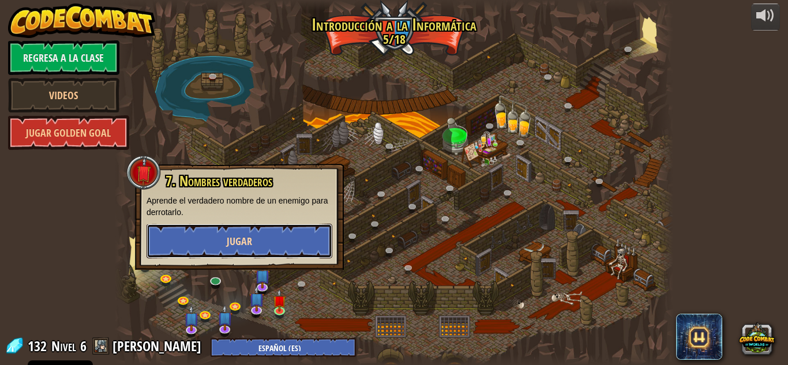
click at [216, 246] on button "Jugar" at bounding box center [240, 241] width 186 height 35
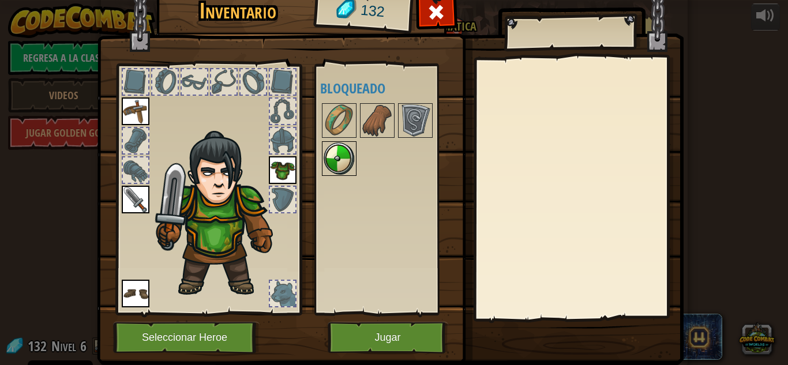
click at [348, 159] on img at bounding box center [339, 158] width 32 height 32
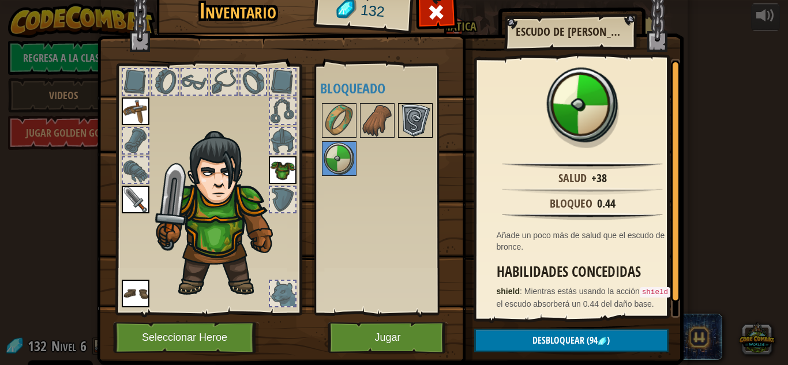
click at [408, 122] on img at bounding box center [415, 120] width 32 height 32
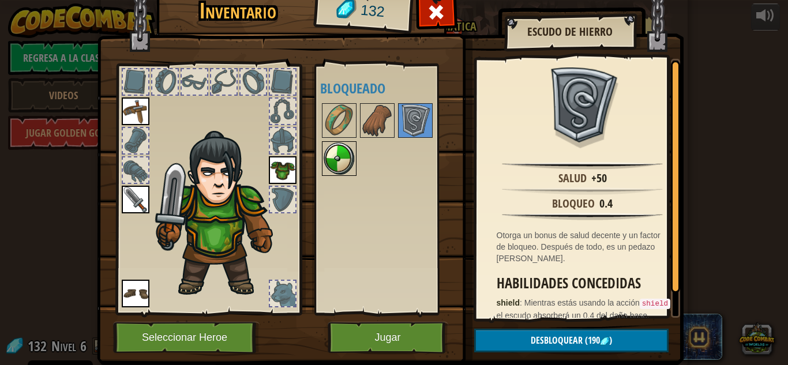
click at [335, 163] on img at bounding box center [339, 158] width 32 height 32
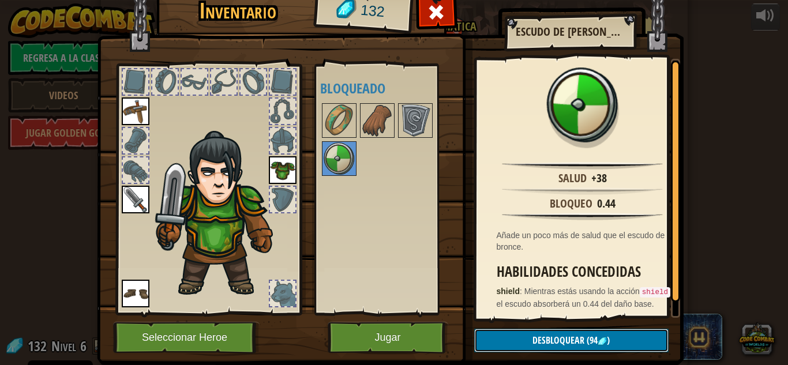
click at [497, 336] on button "Desbloquear (94 )" at bounding box center [571, 341] width 194 height 24
click at [560, 344] on button "Confirmar" at bounding box center [571, 341] width 194 height 24
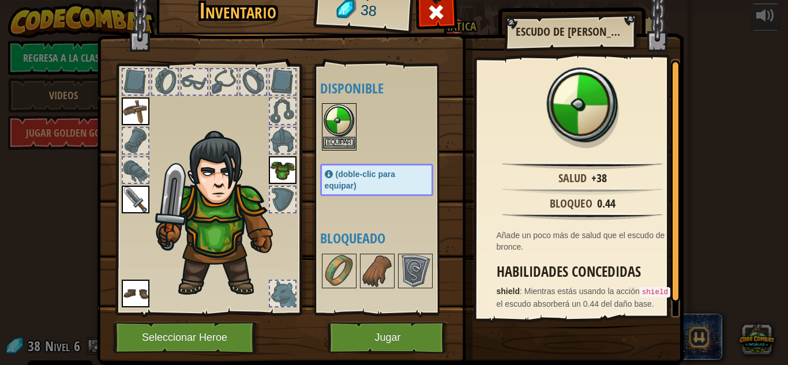
click at [333, 130] on img at bounding box center [339, 120] width 32 height 32
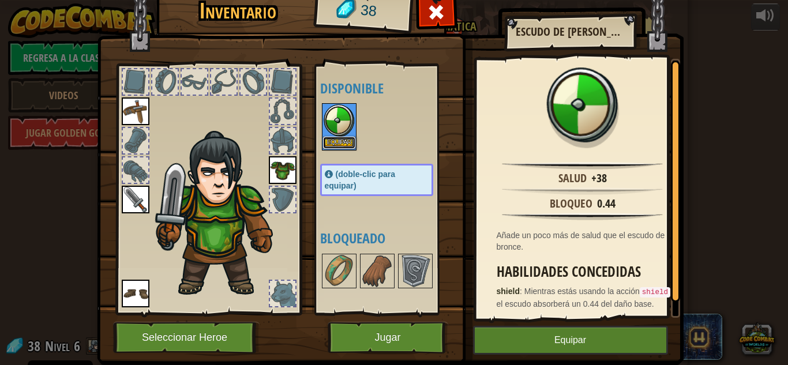
click at [333, 144] on button "Equipar" at bounding box center [339, 143] width 32 height 12
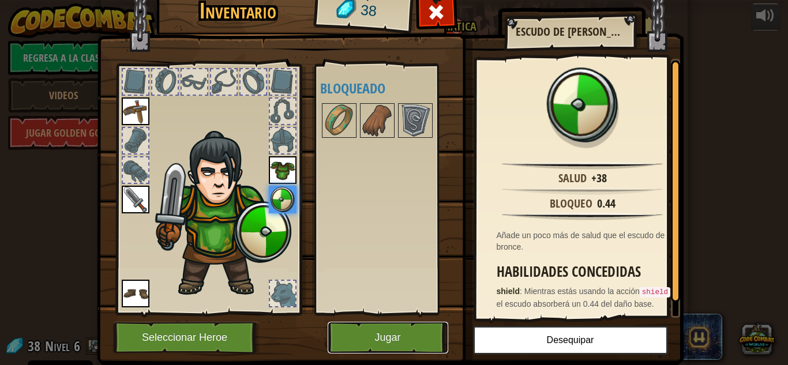
click at [396, 333] on button "Jugar" at bounding box center [388, 338] width 121 height 32
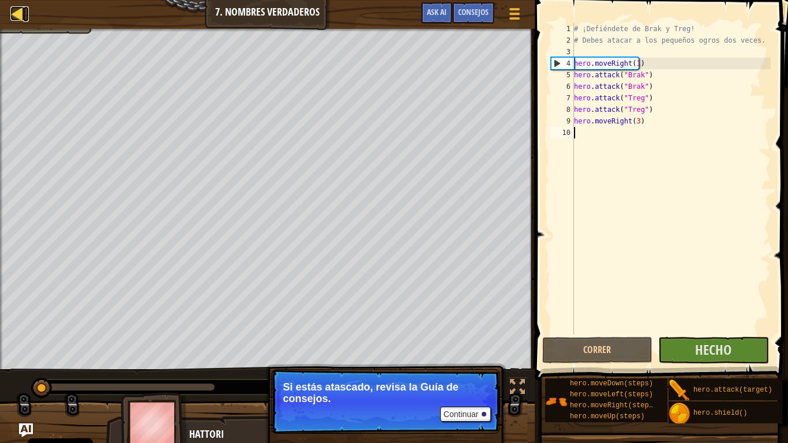
click at [23, 16] on div at bounding box center [17, 13] width 14 height 14
select select "es-ES"
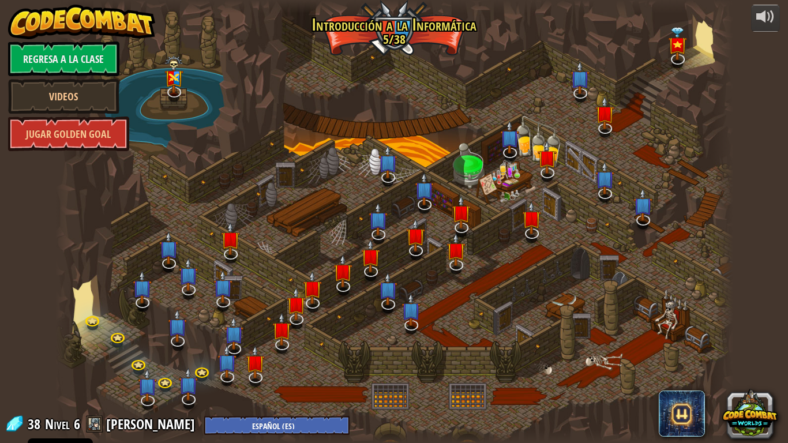
select select "es-ES"
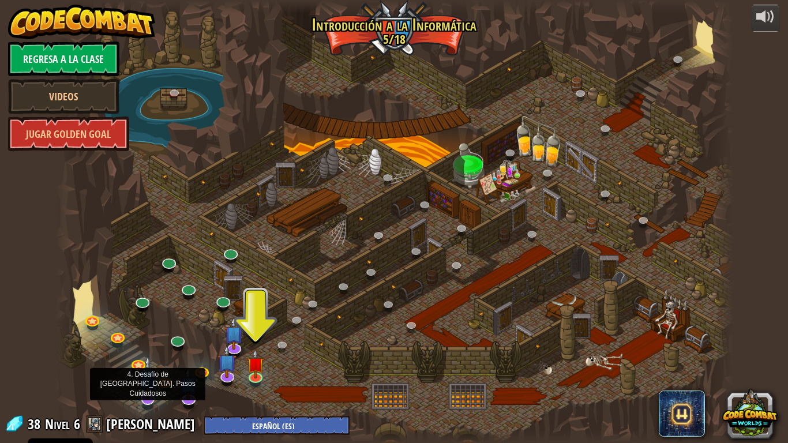
click at [140, 365] on img at bounding box center [147, 377] width 19 height 44
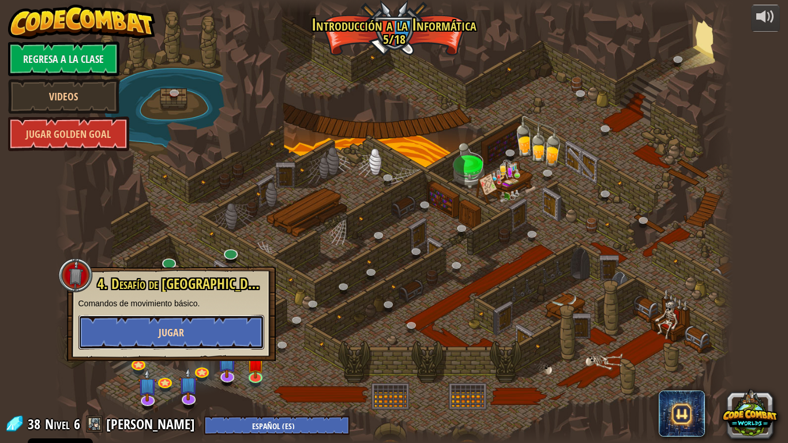
click at [162, 347] on button "Jugar" at bounding box center [171, 332] width 186 height 35
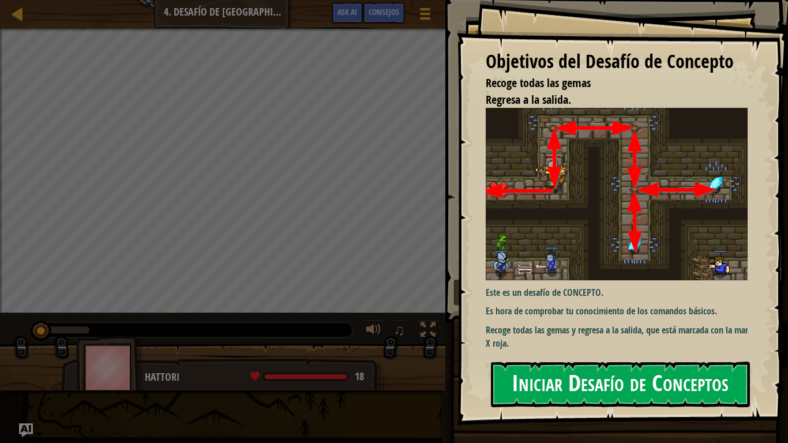
click at [588, 365] on button "Iniciar Desafío de Conceptos" at bounding box center [620, 385] width 259 height 46
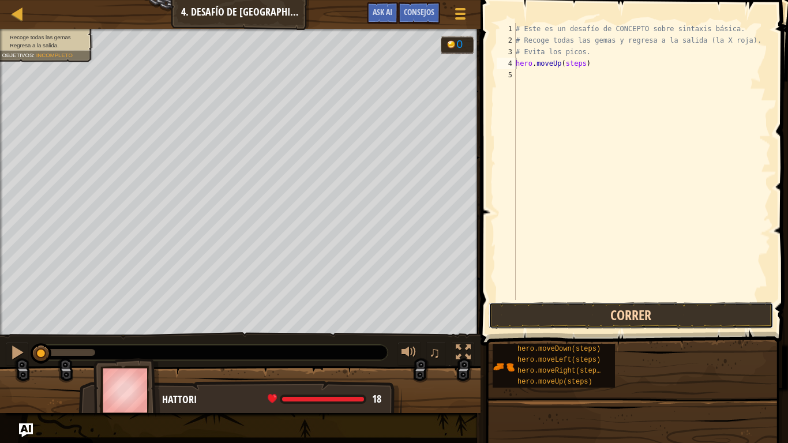
click at [631, 318] on button "Correr" at bounding box center [631, 315] width 285 height 27
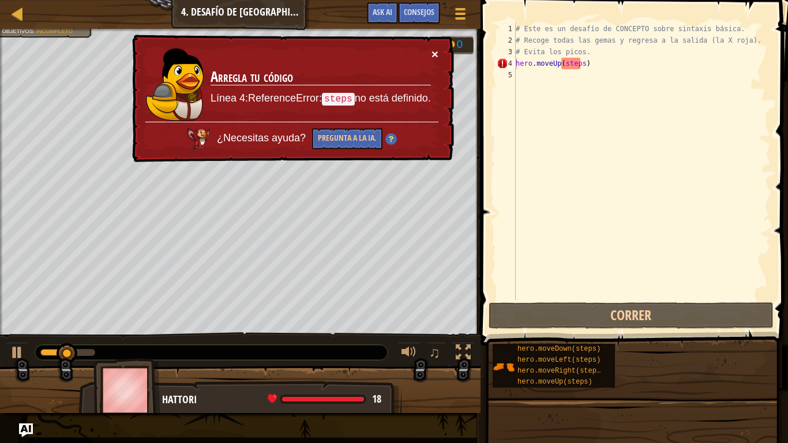
click at [432, 58] on button "×" at bounding box center [435, 54] width 7 height 12
click at [568, 67] on div "# Este es un desafío de CONCEPTO sobre sintaxis básica. # Recoge todas las gema…" at bounding box center [641, 173] width 257 height 300
click at [569, 67] on div "# Este es un desafío de CONCEPTO sobre sintaxis básica. # Recoge todas las gema…" at bounding box center [641, 173] width 257 height 300
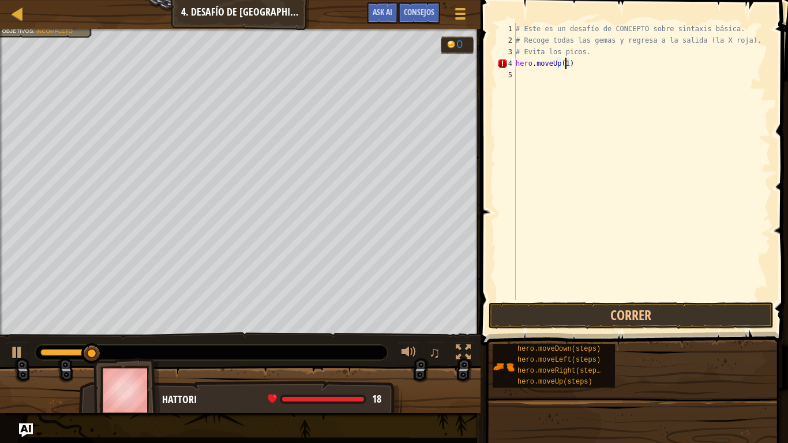
scroll to position [5, 3]
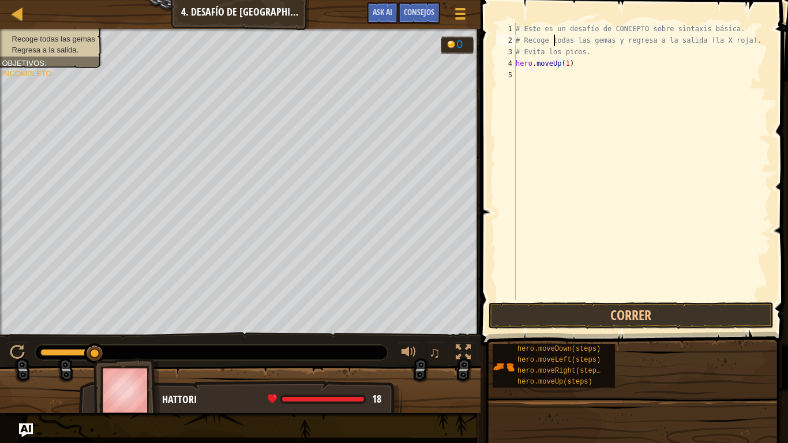
click at [554, 38] on div "# Este es un desafío de CONCEPTO sobre sintaxis básica. # Recoge todas las gema…" at bounding box center [641, 173] width 257 height 300
click at [554, 37] on div "# Este es un desafío de CONCEPTO sobre sintaxis básica. # Recoge todas las gema…" at bounding box center [641, 173] width 257 height 300
click at [551, 31] on div "# Este es un desafío de CONCEPTO sobre sintaxis básica. # Recoge todas las gema…" at bounding box center [641, 173] width 257 height 300
type textarea "# Este es un desafío de CONCEPTO sobre sintaxis básica."
click at [527, 81] on div "# Este es un desafío de CONCEPTO sobre sintaxis básica. # Recoge todas las gema…" at bounding box center [641, 173] width 257 height 300
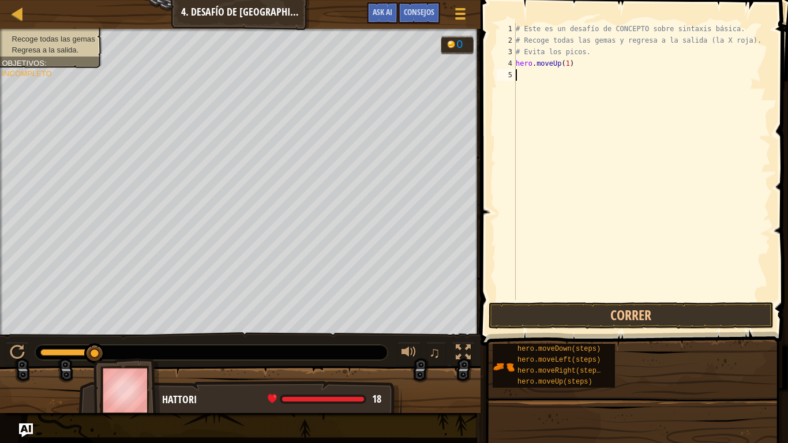
scroll to position [5, 0]
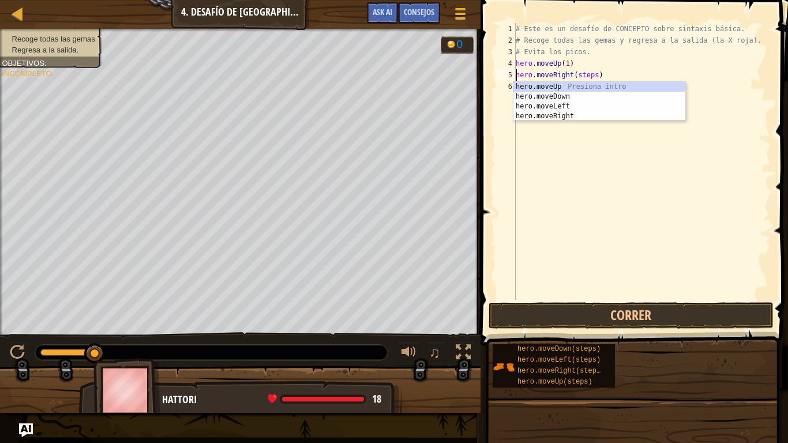
click at [586, 73] on div "# Este es un desafío de CONCEPTO sobre sintaxis básica. # Recoge todas las gema…" at bounding box center [641, 173] width 257 height 300
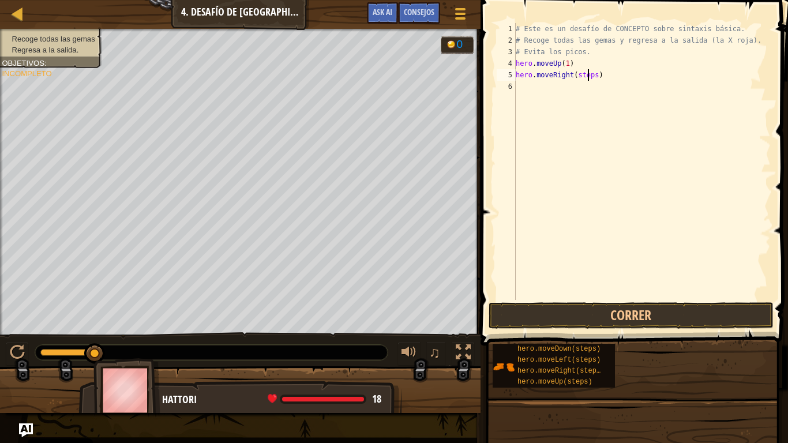
click at [586, 73] on div "# Este es un desafío de CONCEPTO sobre sintaxis básica. # Recoge todas las gema…" at bounding box center [641, 173] width 257 height 300
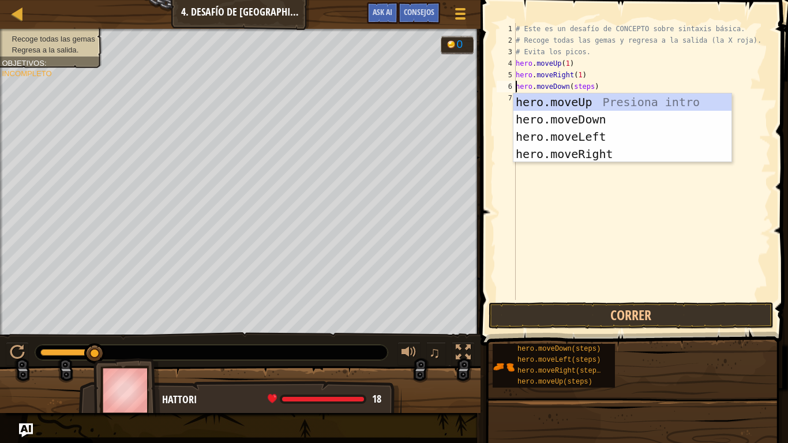
click at [576, 85] on div "# Este es un desafío de CONCEPTO sobre sintaxis básica. # Recoge todas las gema…" at bounding box center [641, 173] width 257 height 300
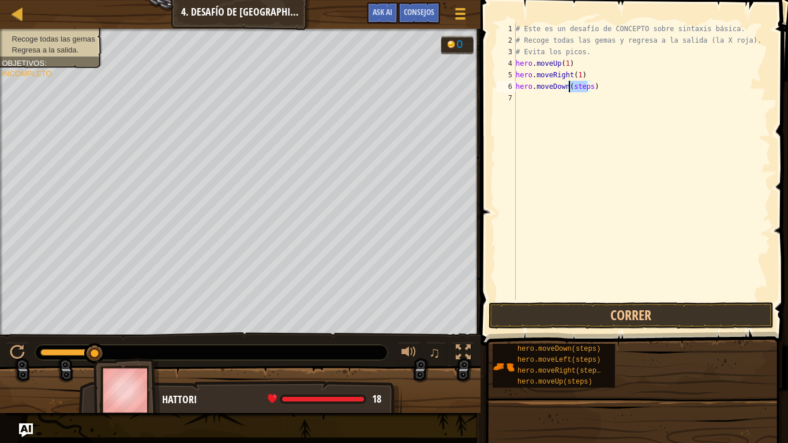
click at [576, 85] on div "# Este es un desafío de CONCEPTO sobre sintaxis básica. # Recoge todas las gema…" at bounding box center [641, 173] width 257 height 300
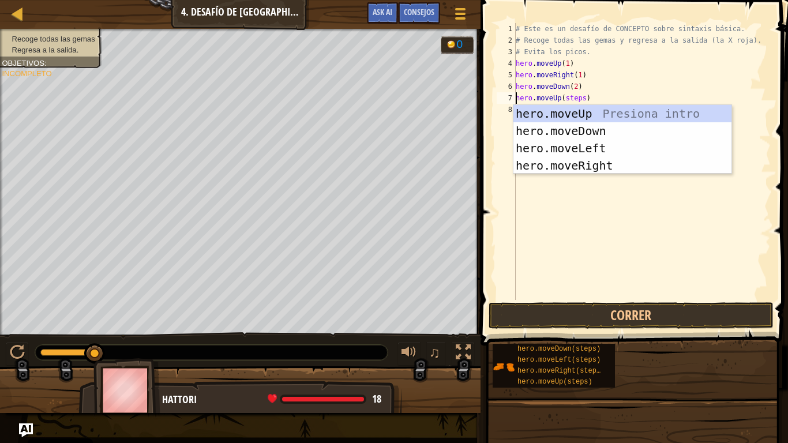
click at [571, 98] on div "# Este es un desafío de CONCEPTO sobre sintaxis básica. # Recoge todas las gema…" at bounding box center [641, 173] width 257 height 300
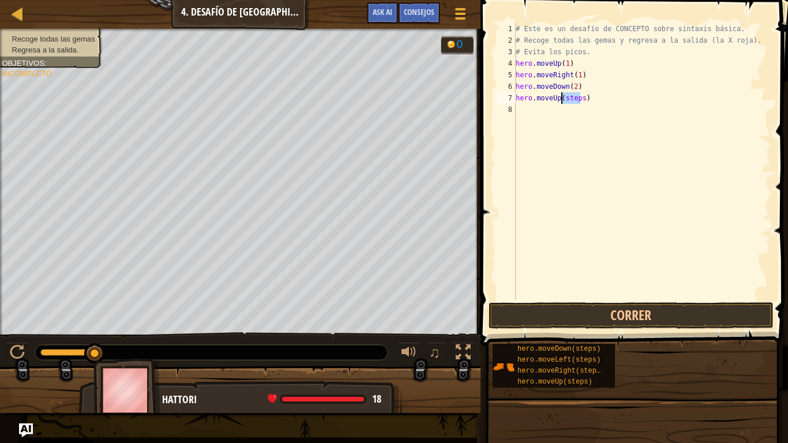
click at [571, 98] on div "# Este es un desafío de CONCEPTO sobre sintaxis básica. # Recoge todas las gema…" at bounding box center [641, 173] width 257 height 300
click at [587, 107] on div "# Este es un desafío de CONCEPTO sobre sintaxis básica. # Recoge todas las gema…" at bounding box center [641, 173] width 257 height 300
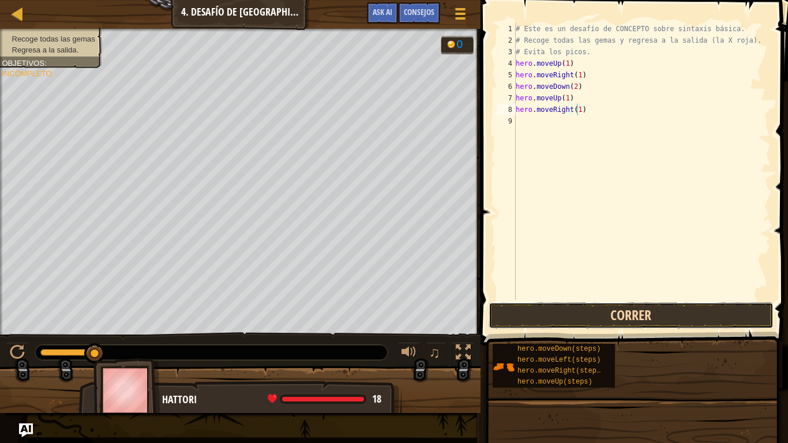
click at [616, 312] on button "Correr" at bounding box center [631, 315] width 285 height 27
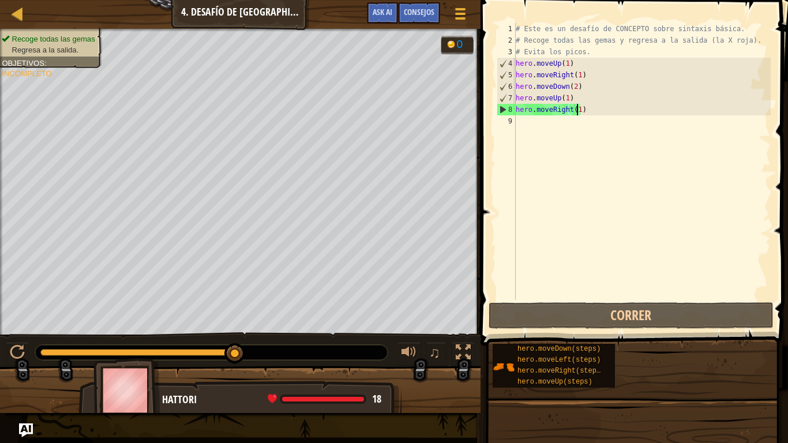
click at [607, 96] on div "Mapa Introducción a la Informática 4. Desafío de [GEOGRAPHIC_DATA]. Pasos Cuida…" at bounding box center [394, 221] width 788 height 443
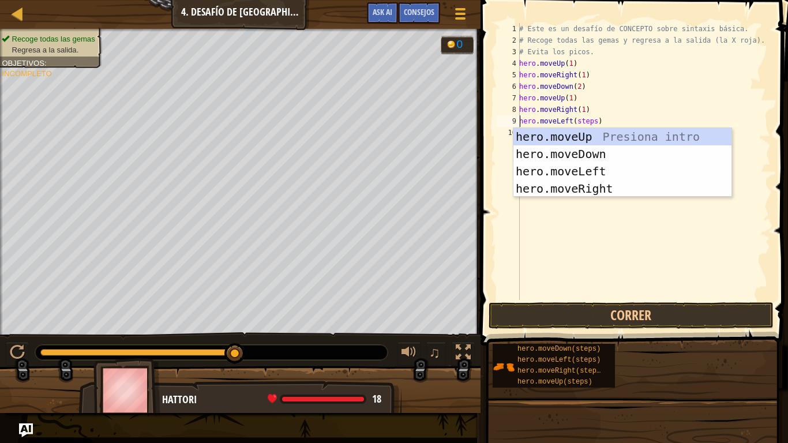
click at [584, 122] on div "# Este es un desafío de CONCEPTO sobre sintaxis básica. # Recoge todas las gema…" at bounding box center [644, 173] width 254 height 300
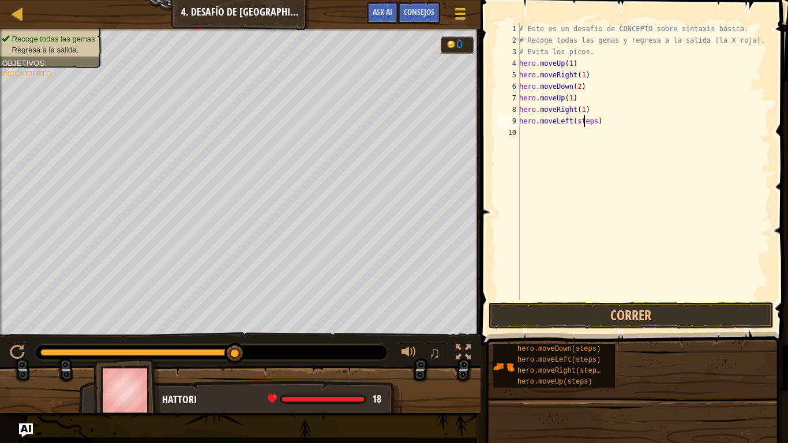
click at [584, 122] on div "# Este es un desafío de CONCEPTO sobre sintaxis básica. # Recoge todas las gema…" at bounding box center [644, 173] width 254 height 300
click at [575, 130] on div "# Este es un desafío de CONCEPTO sobre sintaxis básica. # Recoge todas las gema…" at bounding box center [644, 173] width 254 height 300
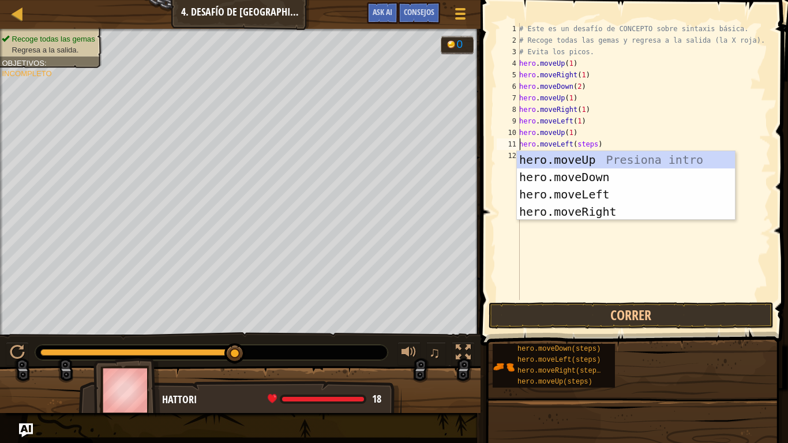
click at [587, 140] on div "# Este es un desafío de CONCEPTO sobre sintaxis básica. # Recoge todas las gema…" at bounding box center [644, 173] width 254 height 300
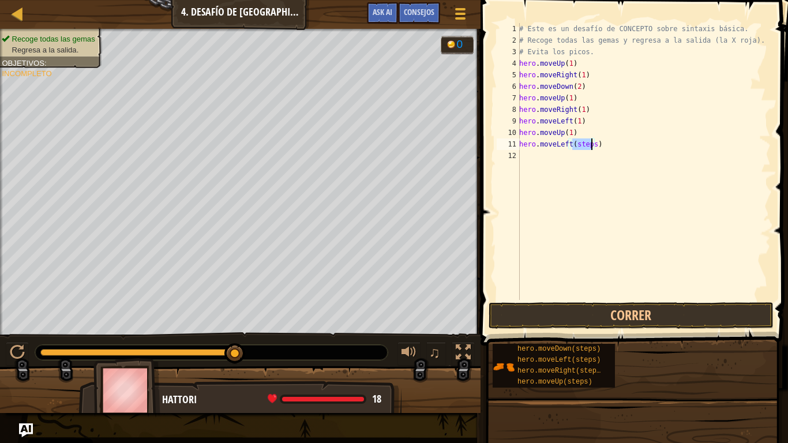
click at [587, 140] on div "# Este es un desafío de CONCEPTO sobre sintaxis básica. # Recoge todas las gema…" at bounding box center [644, 173] width 254 height 300
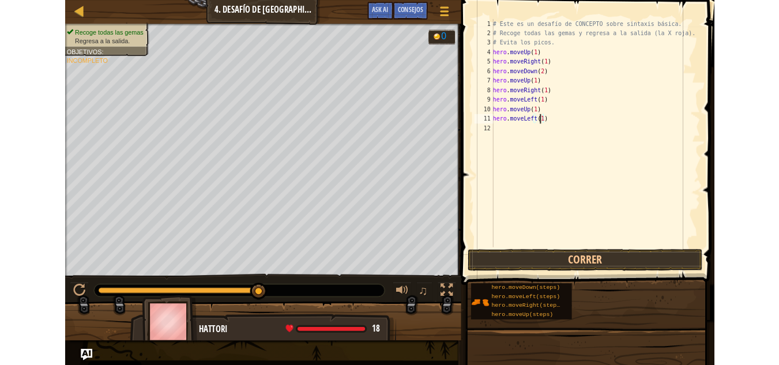
scroll to position [5, 4]
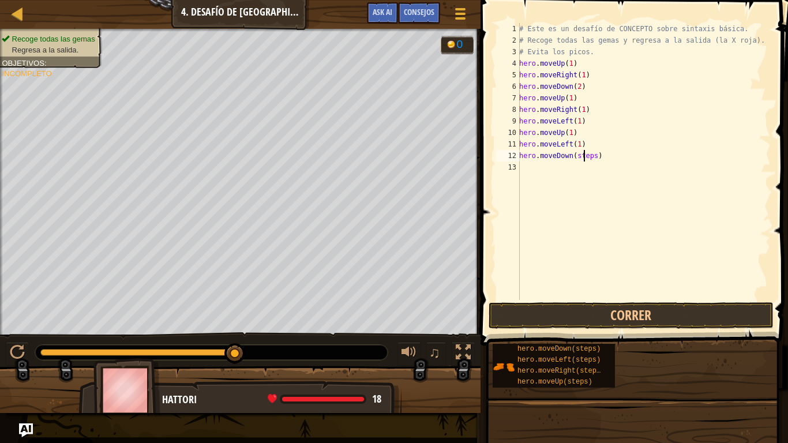
click at [583, 159] on div "# Este es un desafío de CONCEPTO sobre sintaxis básica. # Recoge todas las gema…" at bounding box center [644, 173] width 254 height 300
click at [585, 159] on div "# Este es un desafío de CONCEPTO sobre sintaxis básica. # Recoge todas las gema…" at bounding box center [644, 173] width 254 height 300
click at [577, 169] on div "# Este es un desafío de CONCEPTO sobre sintaxis básica. # Recoge todas las gema…" at bounding box center [644, 173] width 254 height 300
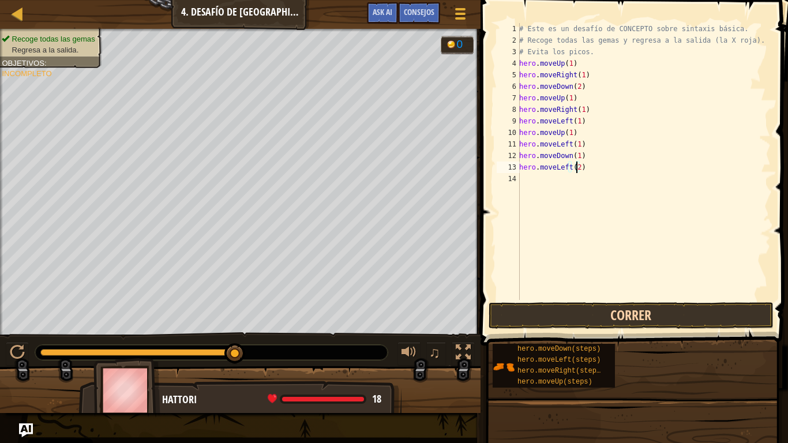
type textarea "hero.moveLeft(2)"
click at [648, 317] on button "Correr" at bounding box center [631, 315] width 285 height 27
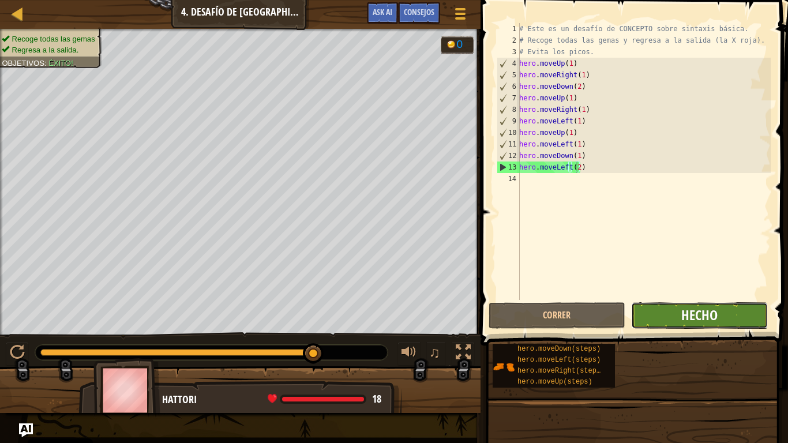
click at [708, 312] on span "Hecho" at bounding box center [699, 315] width 36 height 18
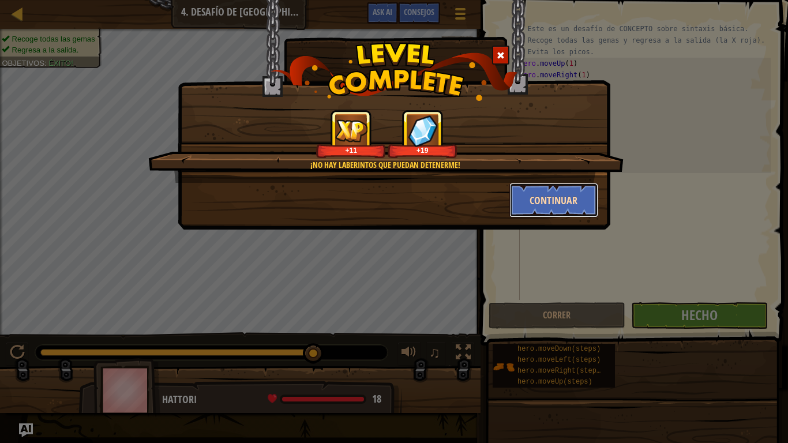
click at [562, 193] on button "Continuar" at bounding box center [553, 200] width 89 height 35
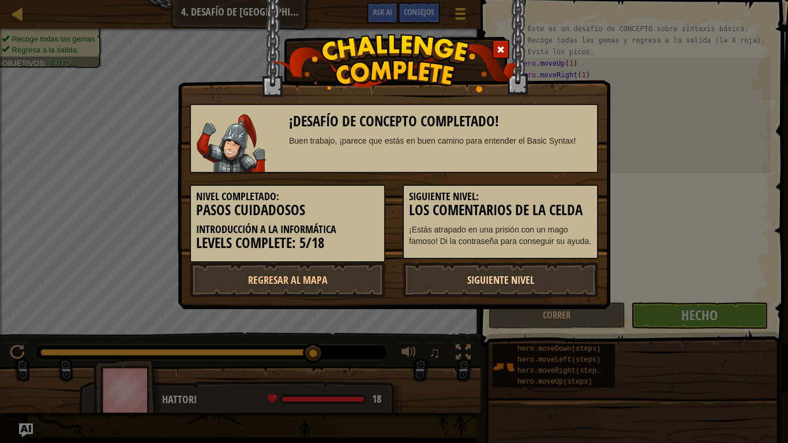
click at [479, 281] on link "Siguiente nivel" at bounding box center [501, 279] width 196 height 35
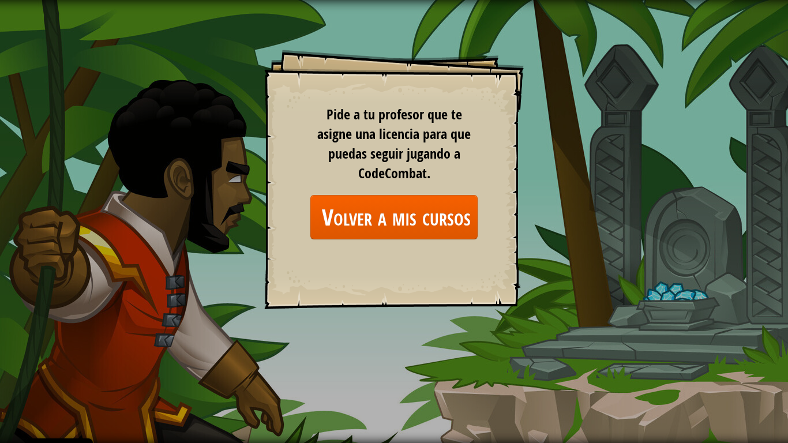
click at [266, 201] on div "Goals Start Level Error al cargar desde el servidor. Intenta refrescar la págin…" at bounding box center [394, 180] width 260 height 260
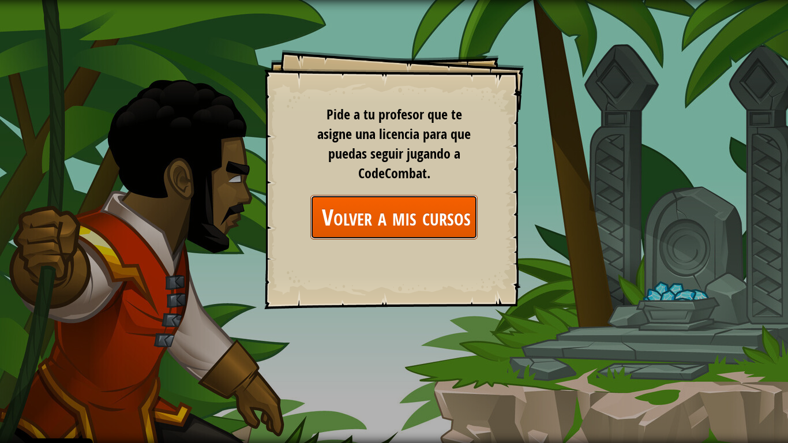
click at [364, 222] on link "Volver a mis cursos" at bounding box center [393, 217] width 167 height 44
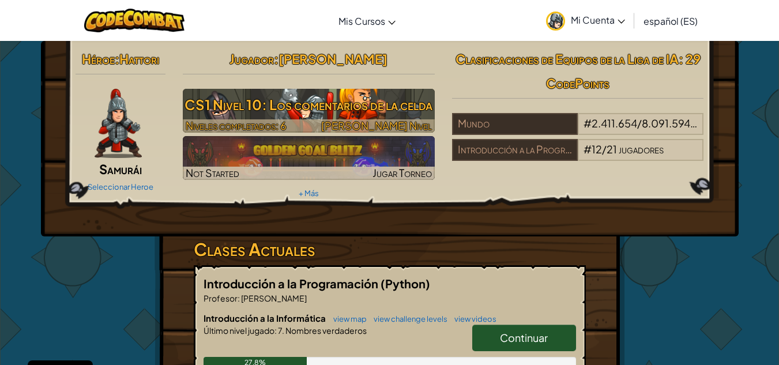
click at [348, 97] on h3 "CS1 Nivel 10: Los comentarios de la celda" at bounding box center [309, 105] width 252 height 26
select select "es-ES"
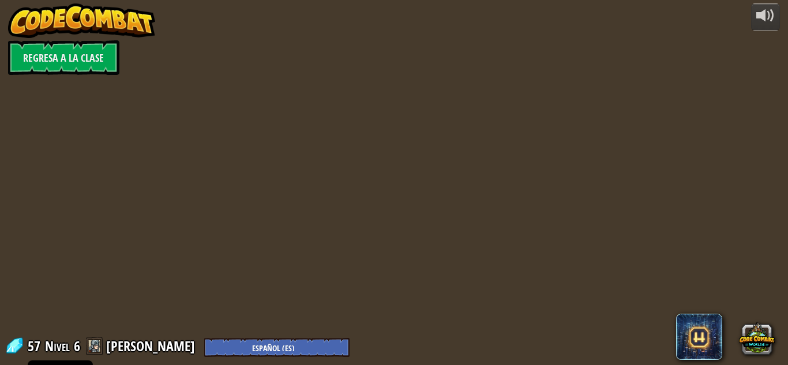
select select "es-ES"
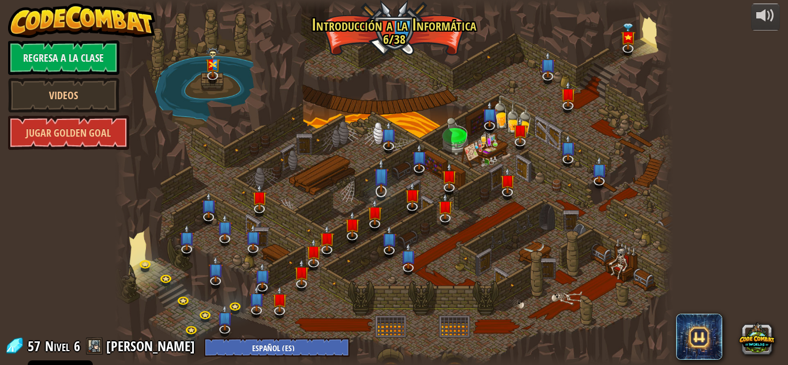
select select "es-ES"
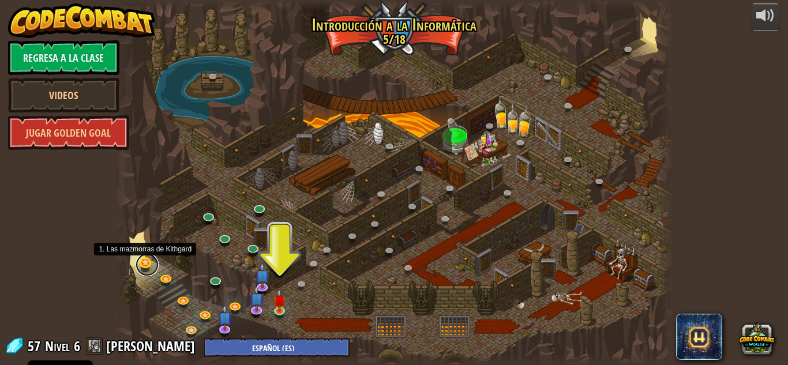
click at [147, 264] on link at bounding box center [147, 264] width 23 height 23
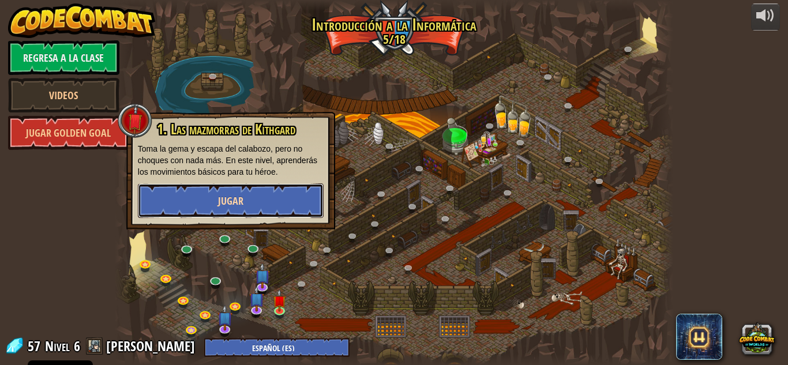
click at [243, 185] on button "Jugar" at bounding box center [231, 200] width 186 height 35
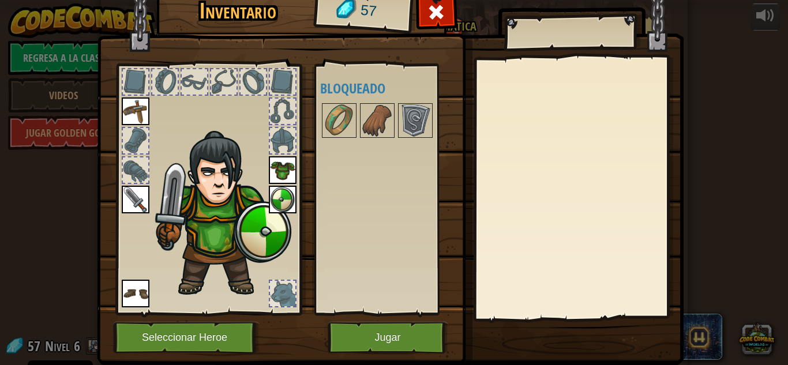
click at [253, 267] on img at bounding box center [221, 214] width 141 height 168
drag, startPoint x: 205, startPoint y: 44, endPoint x: 330, endPoint y: 5, distance: 131.2
click at [212, 44] on img at bounding box center [390, 155] width 587 height 419
drag, startPoint x: 424, startPoint y: 12, endPoint x: 432, endPoint y: 13, distance: 7.6
click at [427, 13] on span at bounding box center [436, 12] width 18 height 18
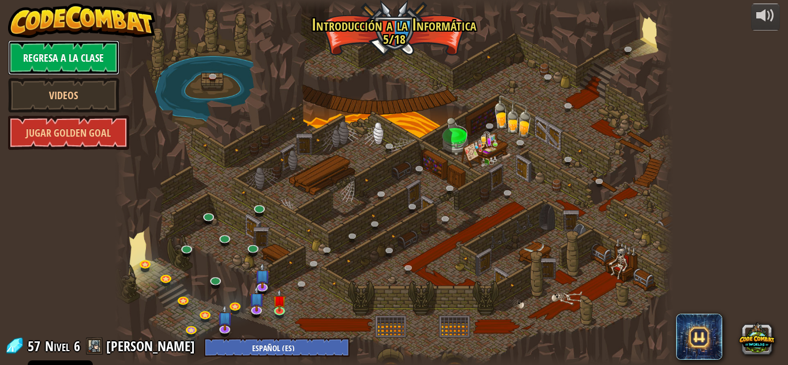
click at [96, 69] on link "Regresa a la clase" at bounding box center [63, 57] width 111 height 35
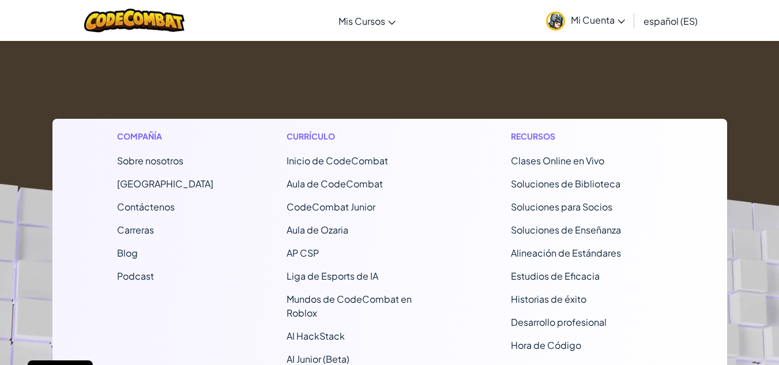
scroll to position [173, 0]
